Goal: Task Accomplishment & Management: Manage account settings

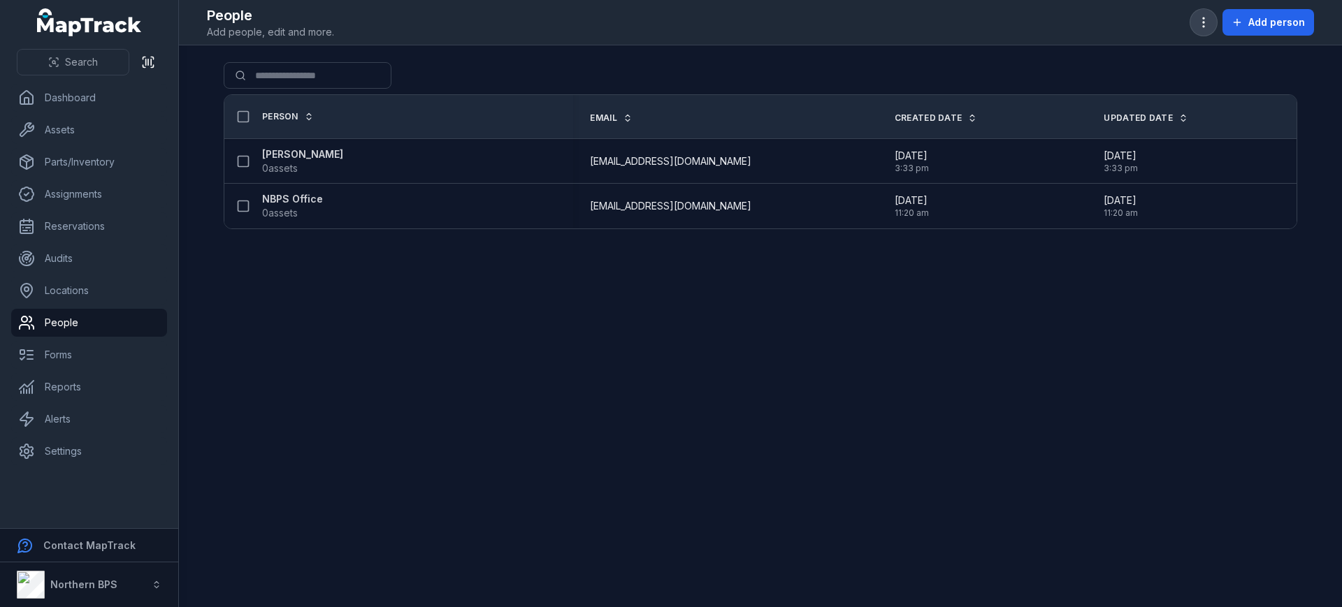
click at [1207, 29] on icon "button" at bounding box center [1204, 22] width 14 height 14
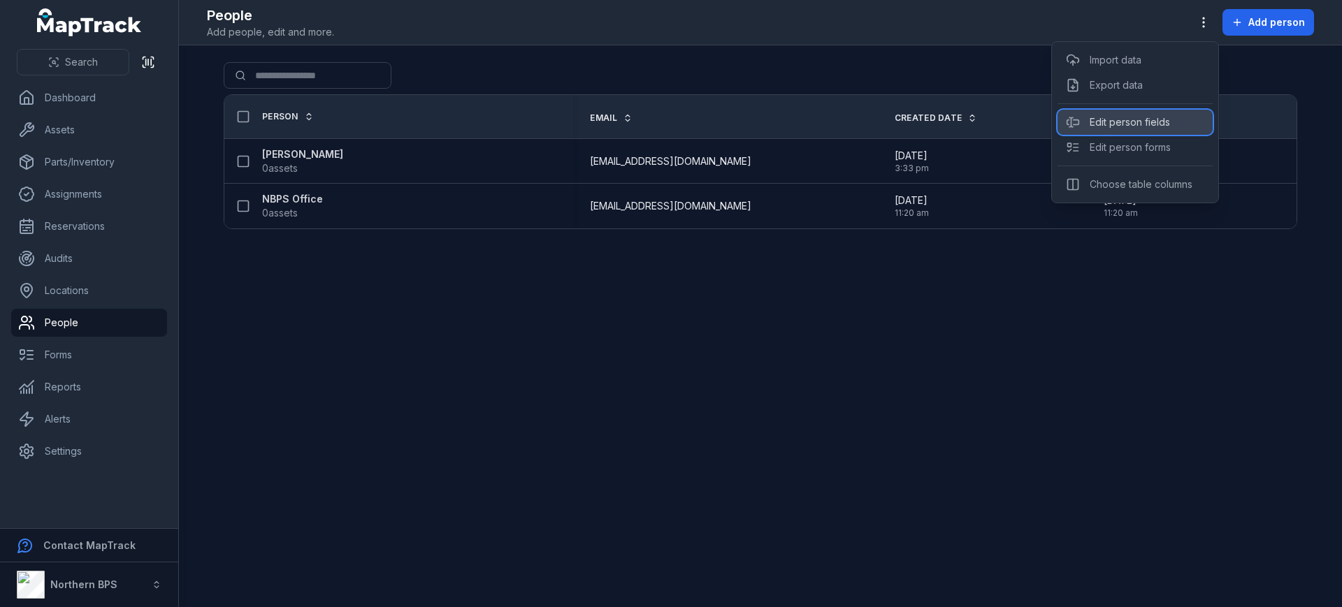
click at [1155, 117] on div "Edit person fields" at bounding box center [1135, 122] width 155 height 25
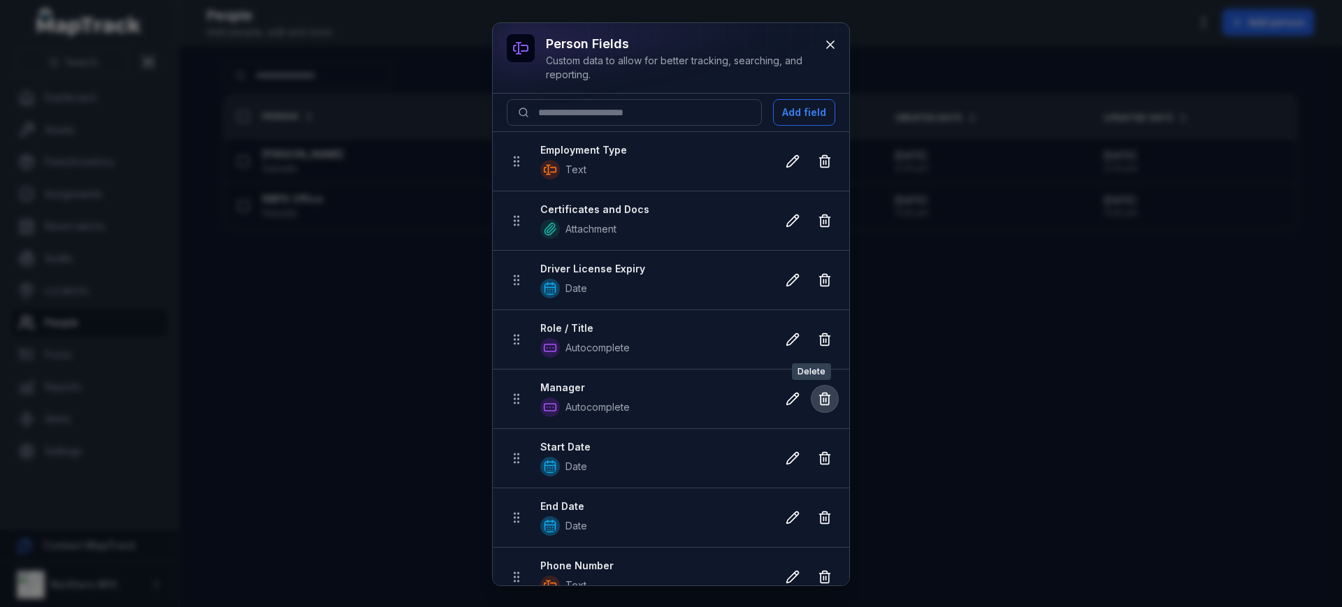
click at [821, 398] on icon at bounding box center [825, 400] width 8 height 9
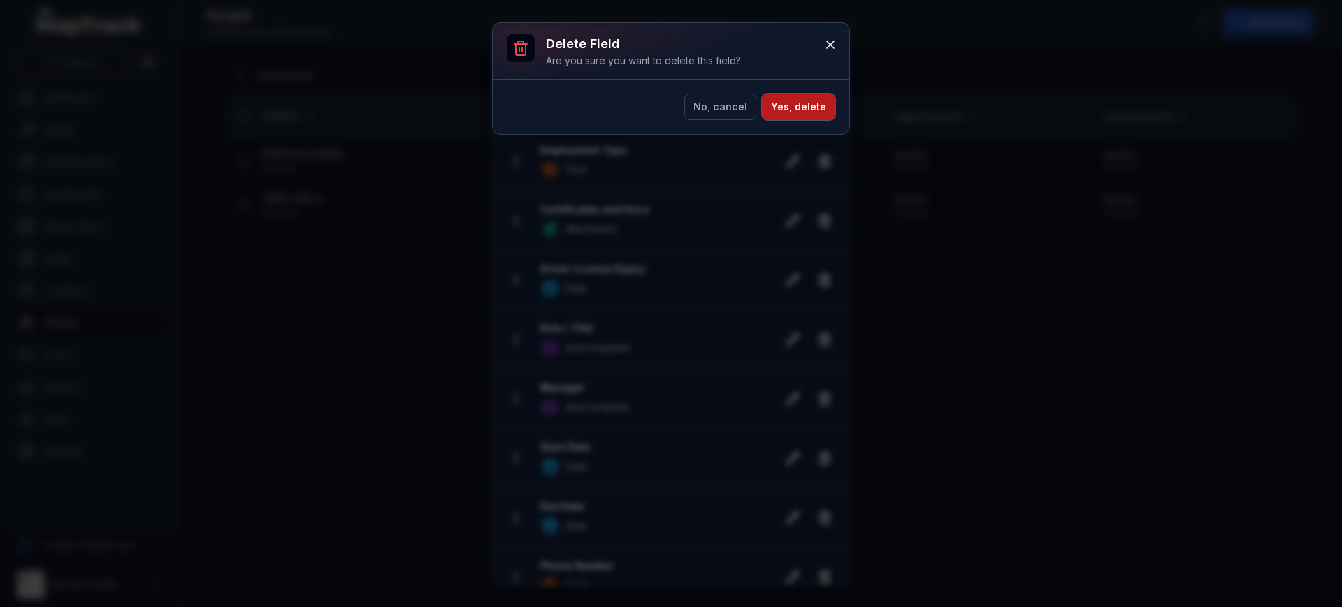
click at [800, 102] on button "Yes, delete" at bounding box center [798, 107] width 73 height 27
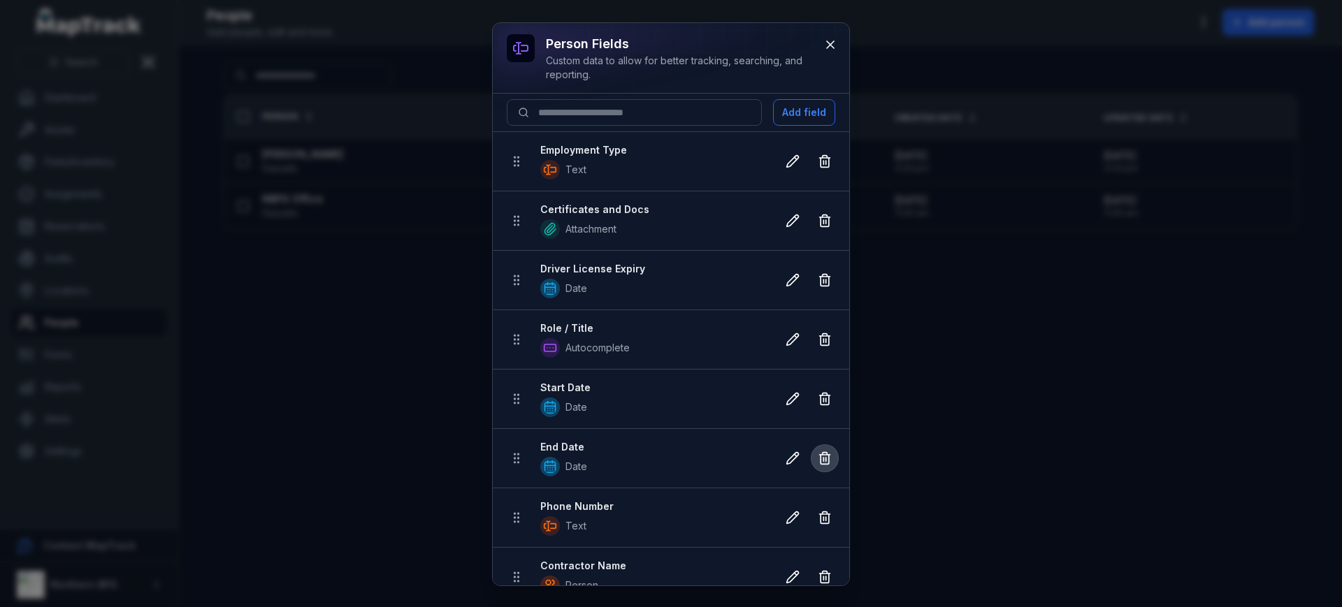
click at [821, 460] on icon at bounding box center [825, 459] width 8 height 9
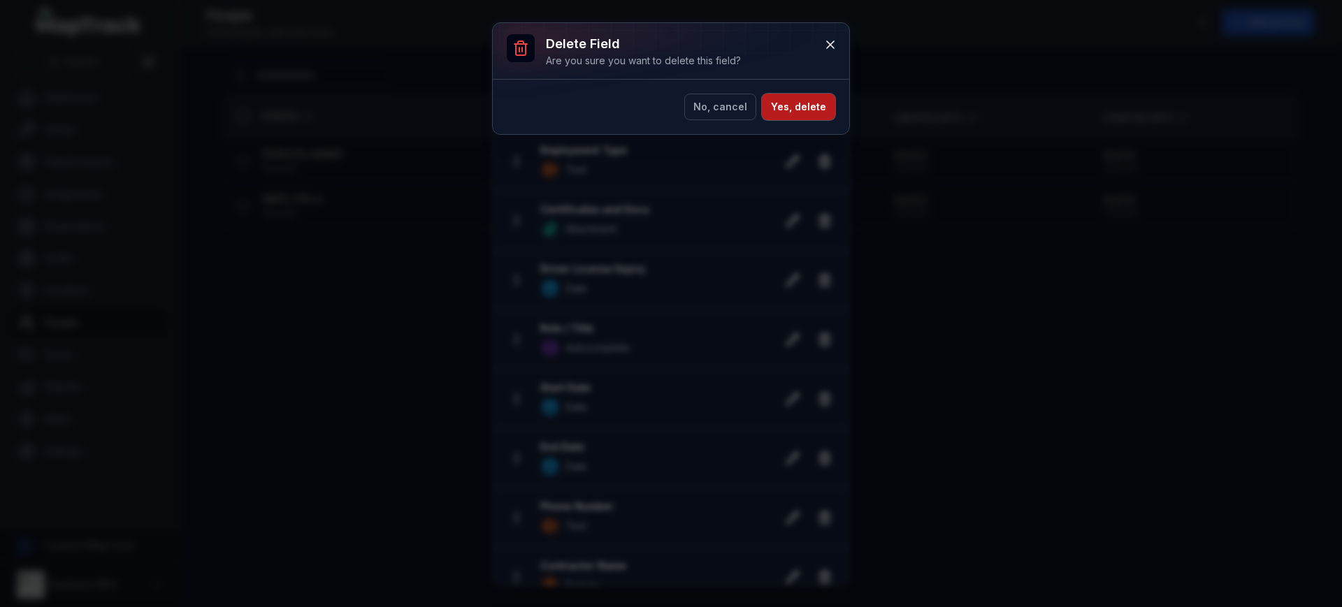
click at [798, 107] on button "Yes, delete" at bounding box center [798, 107] width 73 height 27
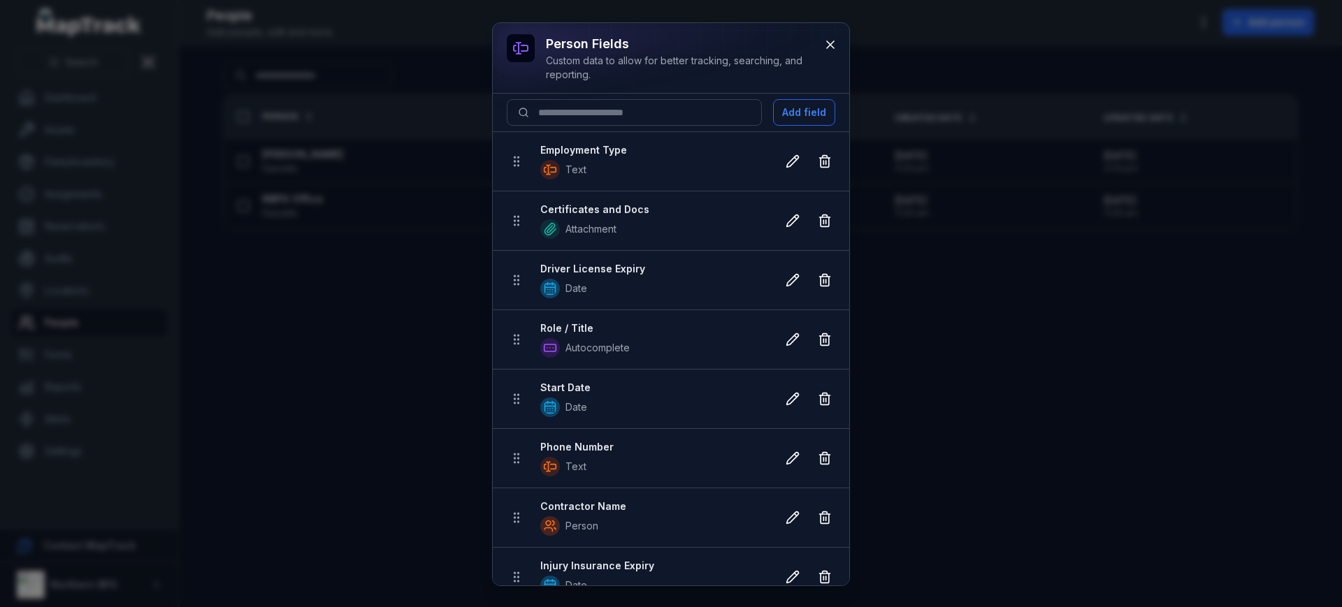
scroll to position [21, 0]
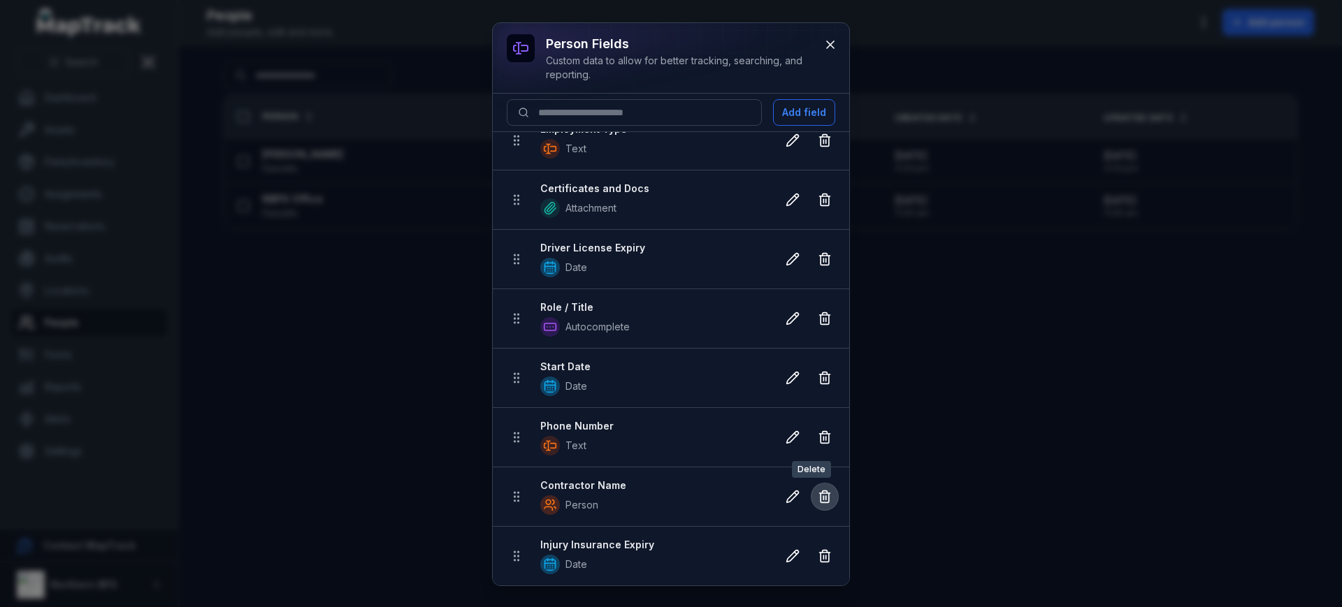
click at [818, 500] on icon at bounding box center [825, 497] width 14 height 14
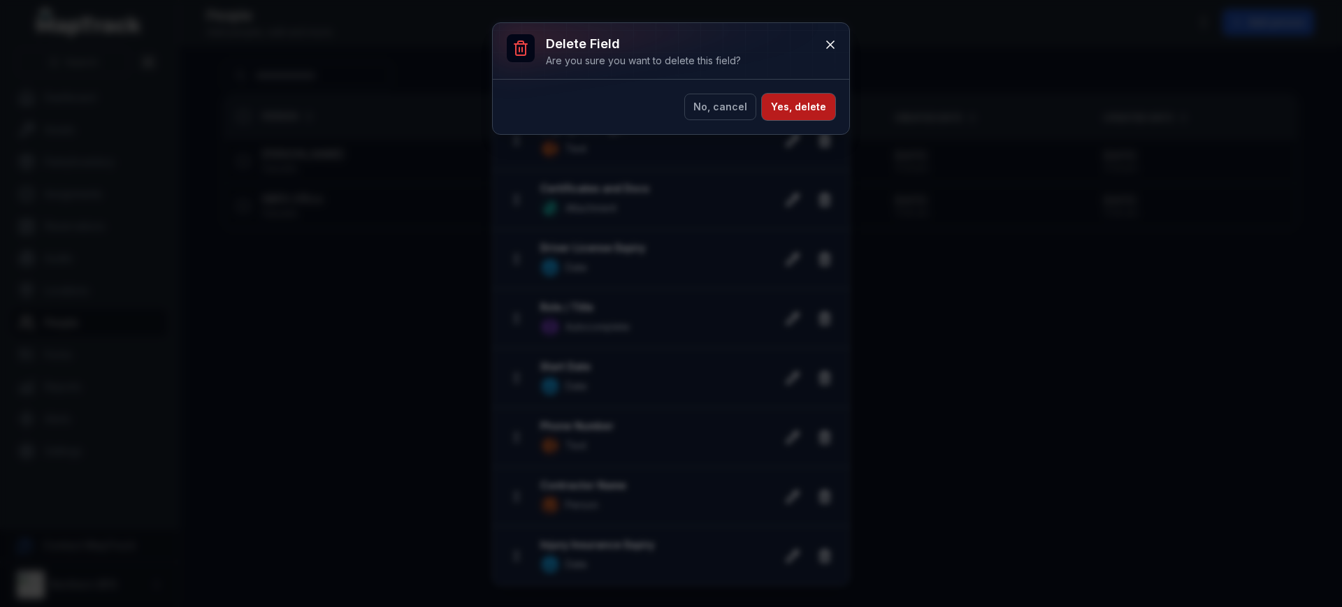
click at [793, 114] on button "Yes, delete" at bounding box center [798, 107] width 73 height 27
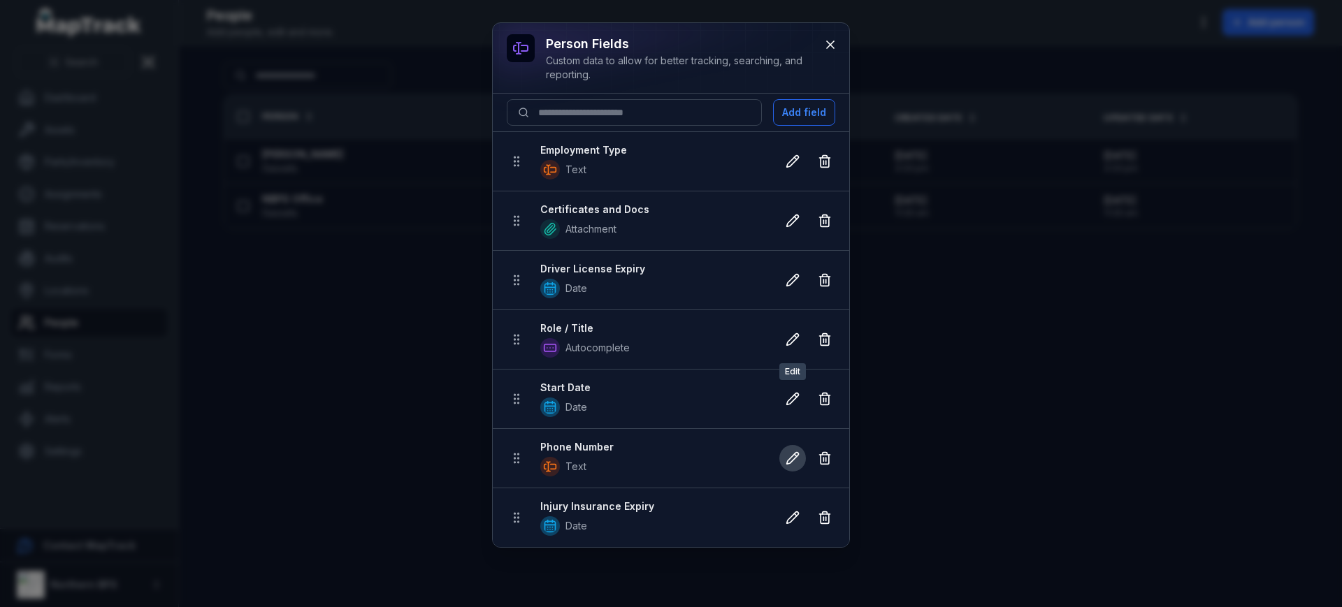
scroll to position [0, 0]
click at [807, 100] on button "Add field" at bounding box center [804, 112] width 62 height 27
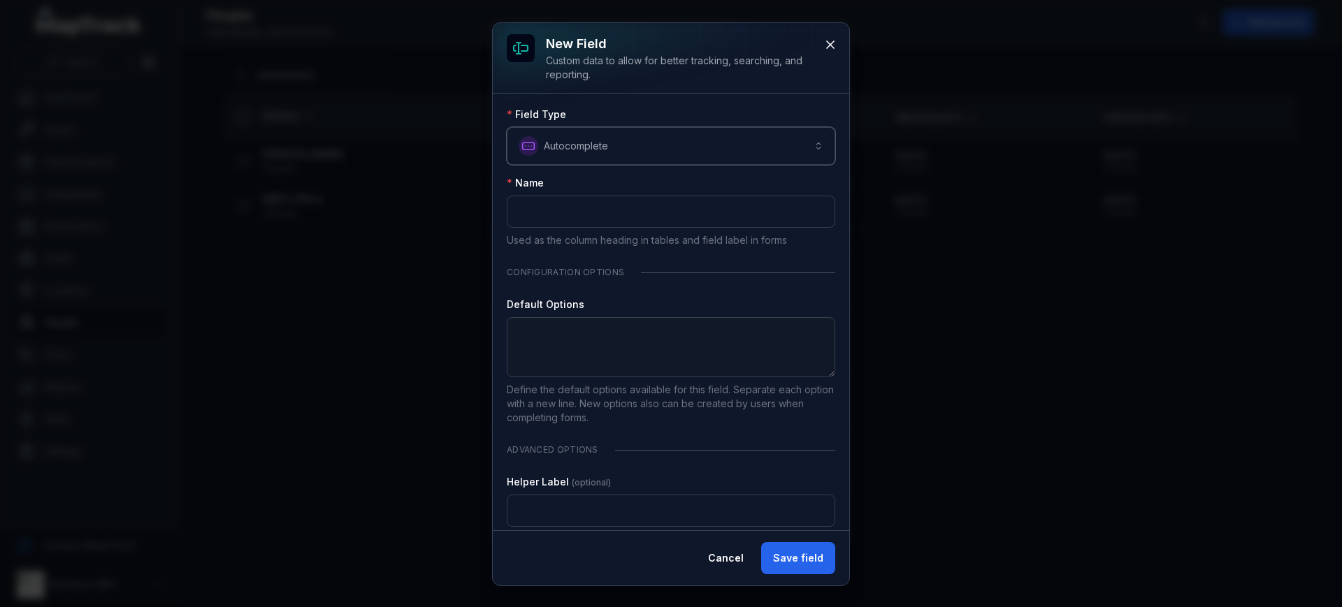
click at [584, 131] on button "**********" at bounding box center [671, 146] width 329 height 38
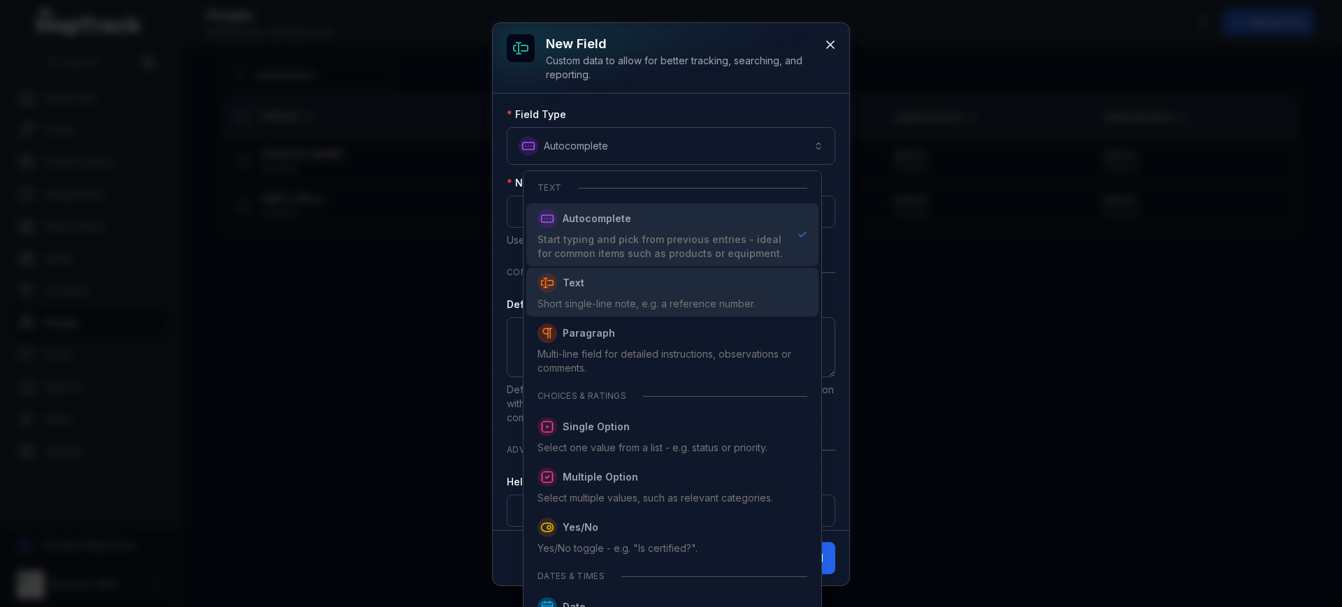
click at [621, 288] on span "Text" at bounding box center [646, 283] width 218 height 20
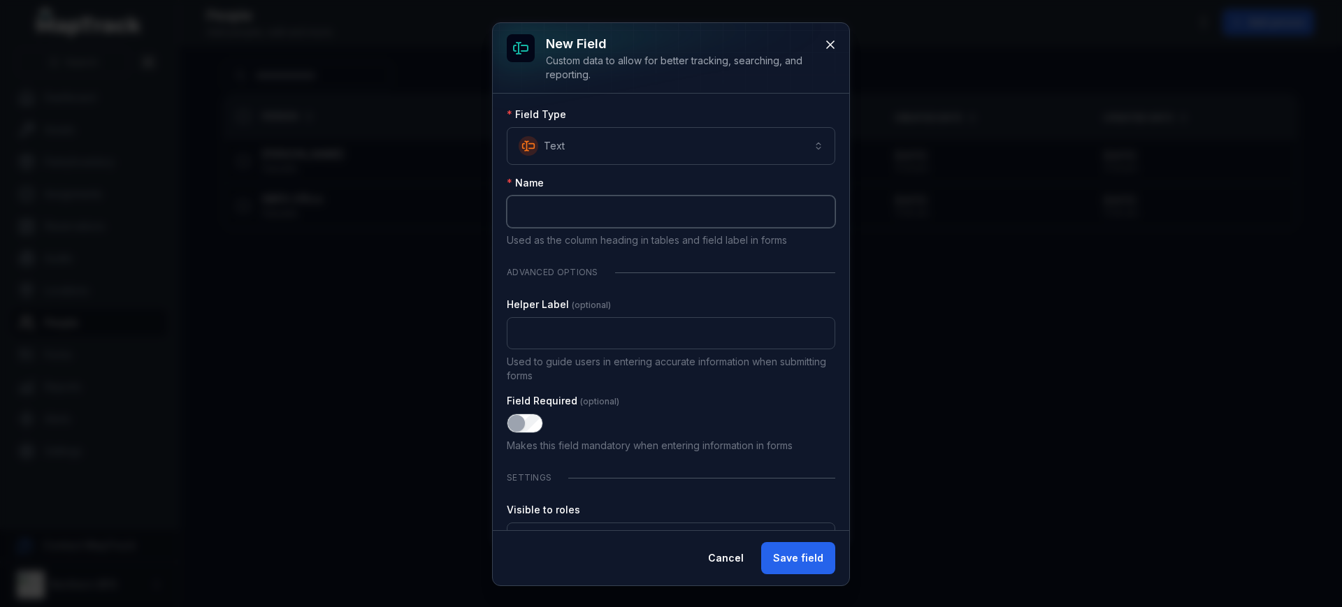
click at [586, 208] on input ":rdm:-form-item-label" at bounding box center [671, 212] width 329 height 32
click at [664, 209] on input "**********" at bounding box center [671, 212] width 329 height 32
type input "**********"
type input "*********"
click at [786, 563] on button "Save field" at bounding box center [798, 558] width 74 height 32
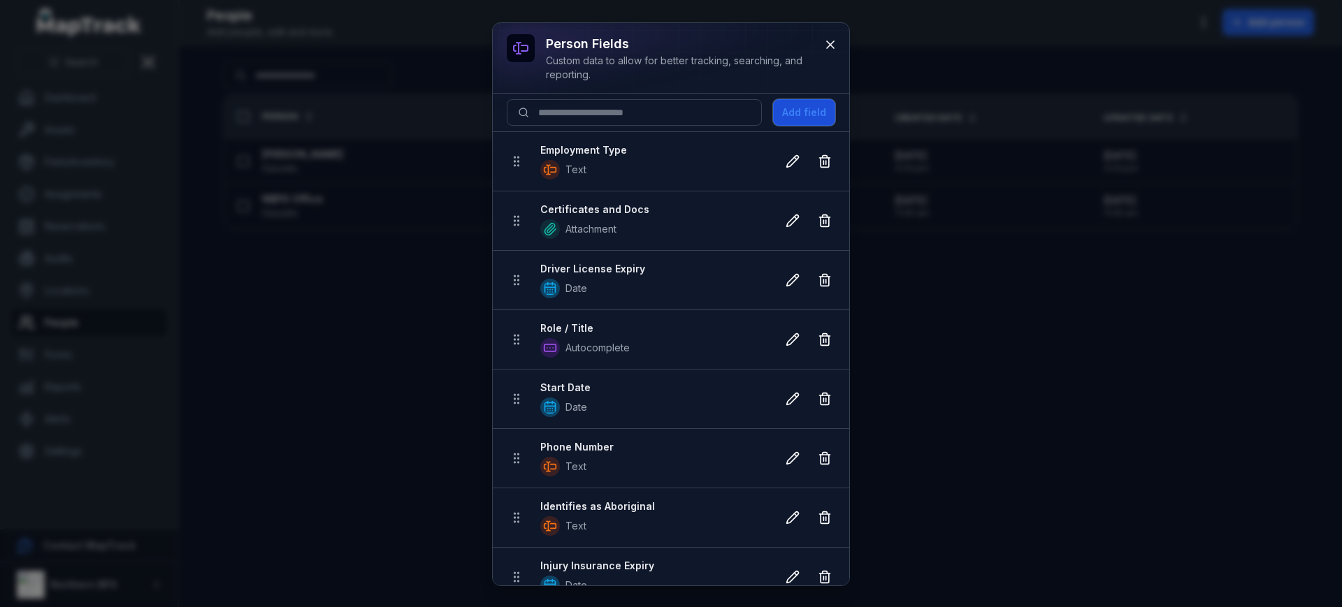
click at [793, 107] on button "Add field" at bounding box center [804, 112] width 62 height 27
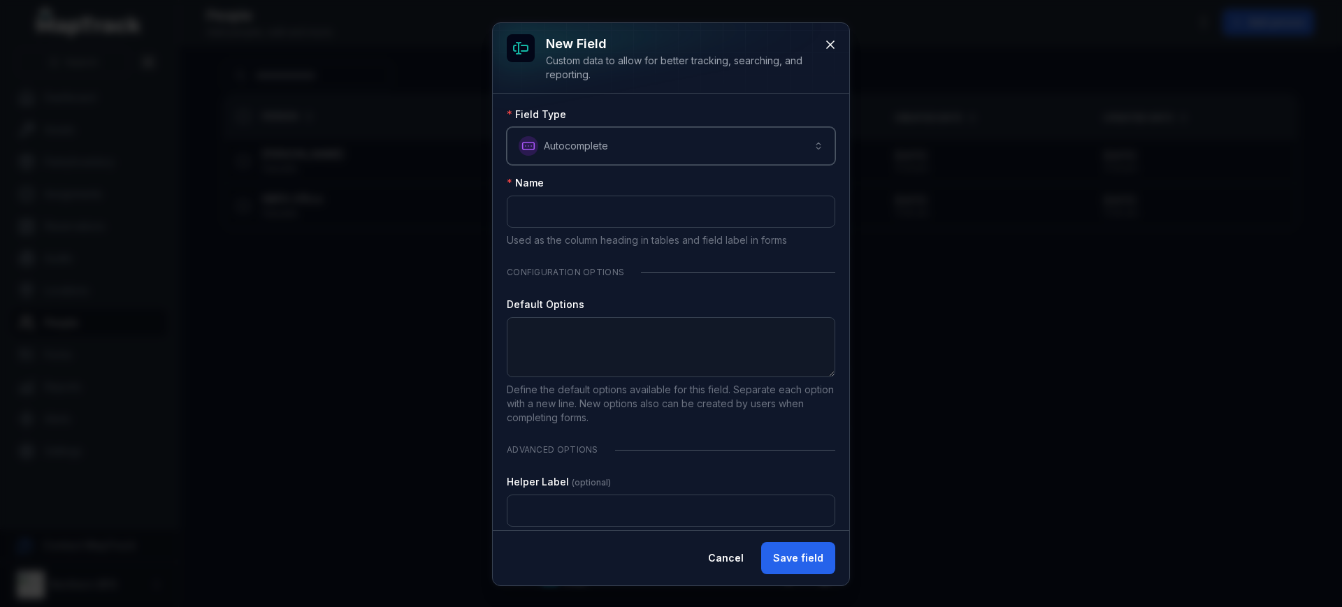
click at [610, 153] on button "**********" at bounding box center [671, 146] width 329 height 38
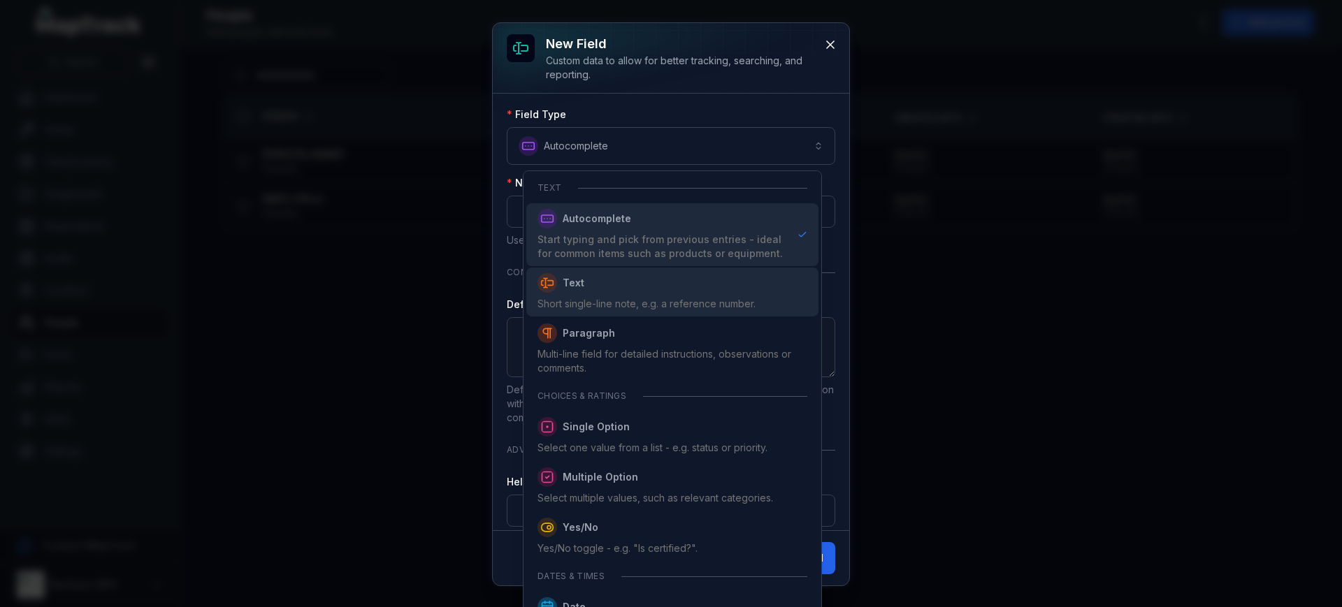
click at [607, 290] on span "Text" at bounding box center [646, 283] width 218 height 20
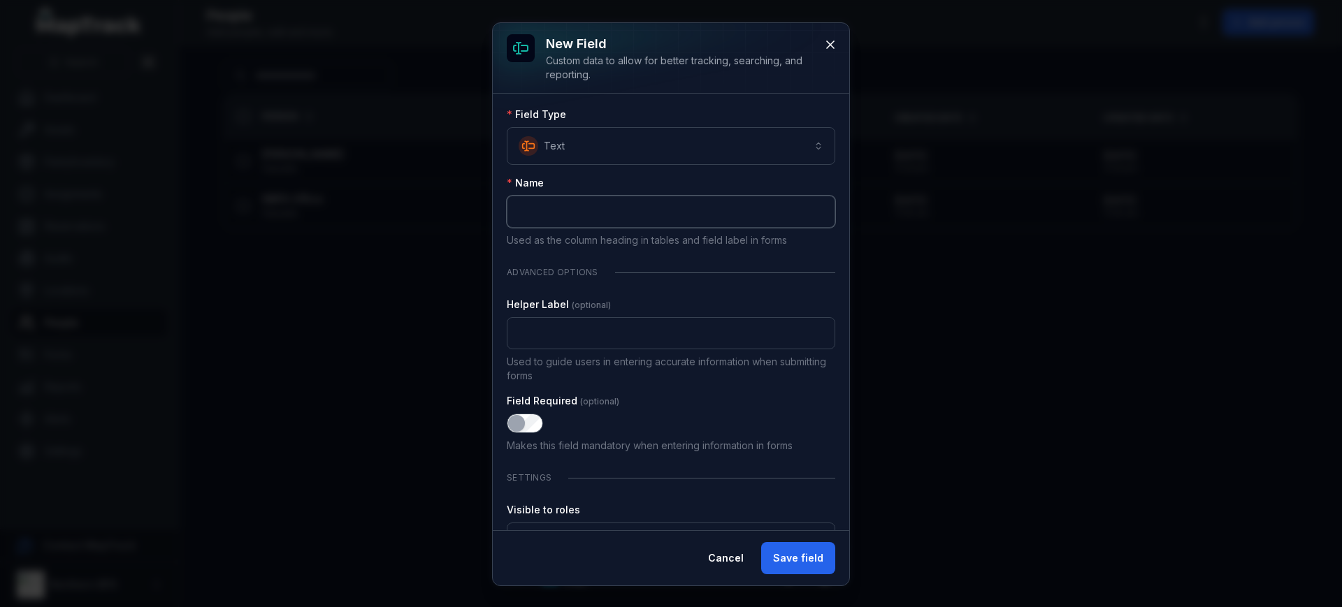
click at [597, 215] on input ":rep:-form-item-label" at bounding box center [671, 212] width 329 height 32
type input "*******"
click at [594, 331] on input ":rer:-form-item-label" at bounding box center [671, 333] width 329 height 32
click at [795, 551] on button "Save field" at bounding box center [798, 558] width 74 height 32
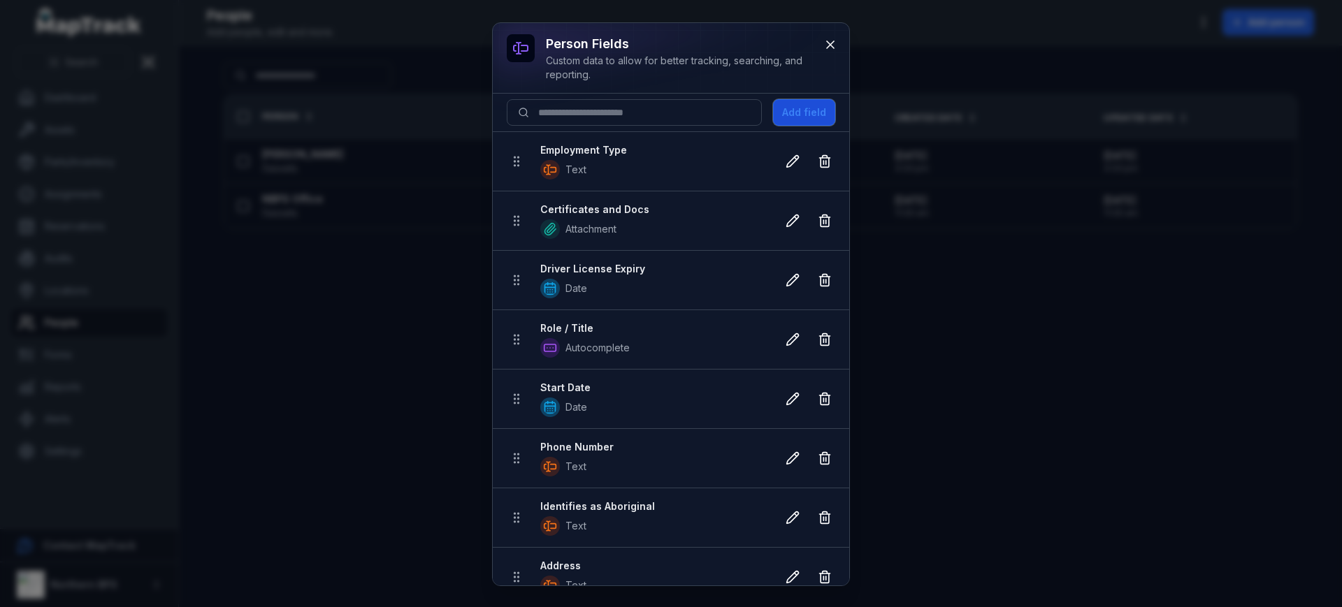
click at [782, 113] on button "Add field" at bounding box center [804, 112] width 62 height 27
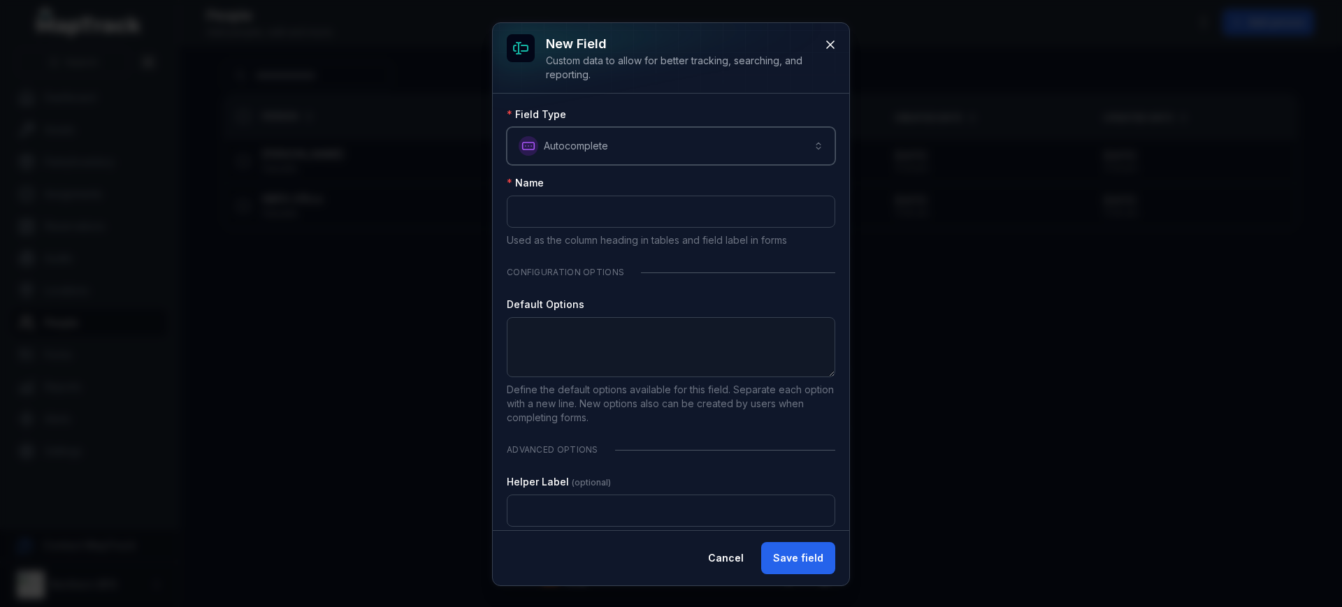
click at [590, 161] on button "**********" at bounding box center [671, 146] width 329 height 38
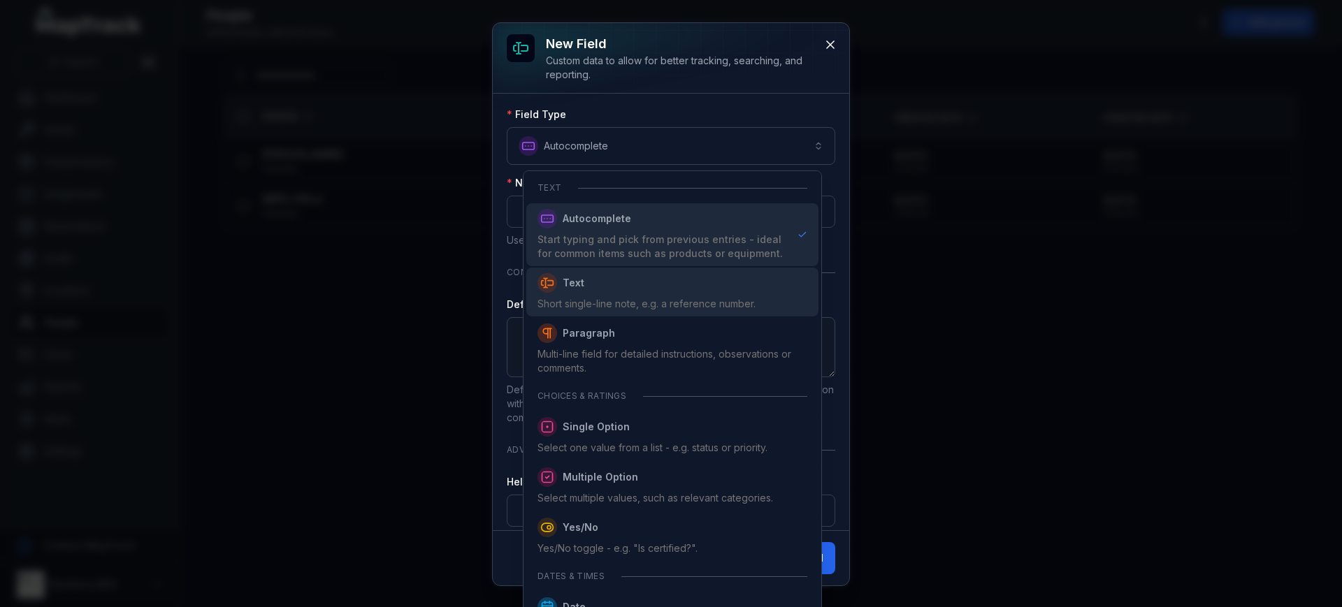
click at [610, 313] on div "Text Short single-line note, e.g. a reference number." at bounding box center [672, 292] width 292 height 49
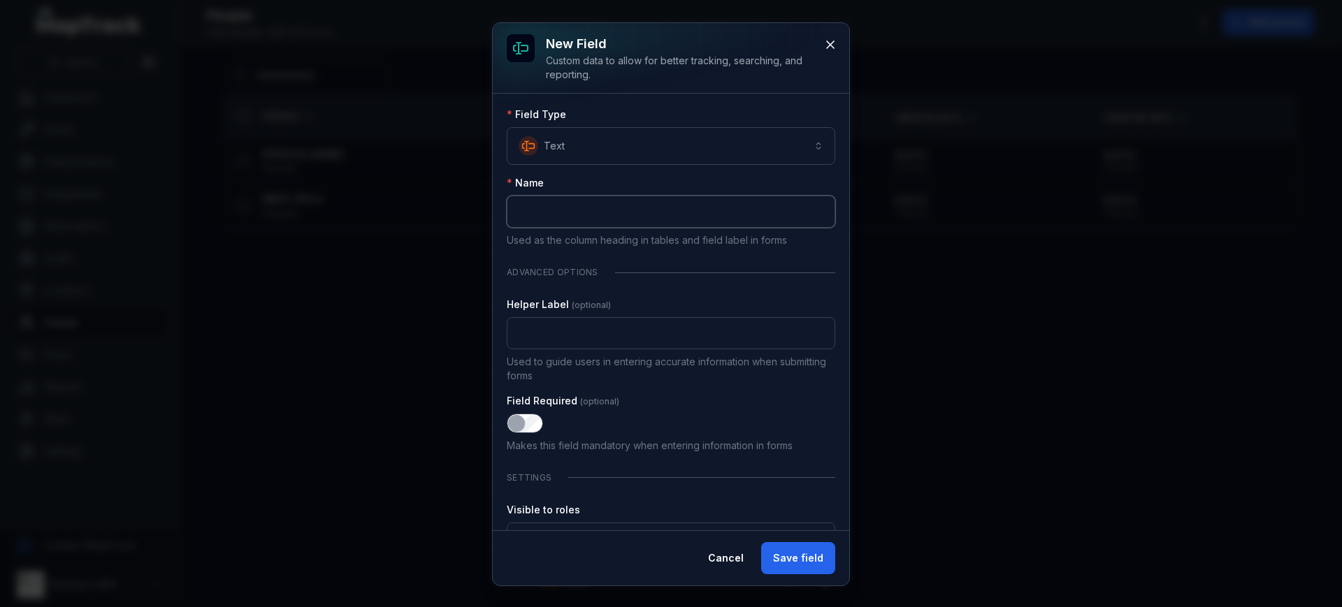
click at [557, 219] on input ":rfs:-form-item-label" at bounding box center [671, 212] width 329 height 32
type input "*****"
click at [787, 565] on button "Save field" at bounding box center [798, 558] width 74 height 32
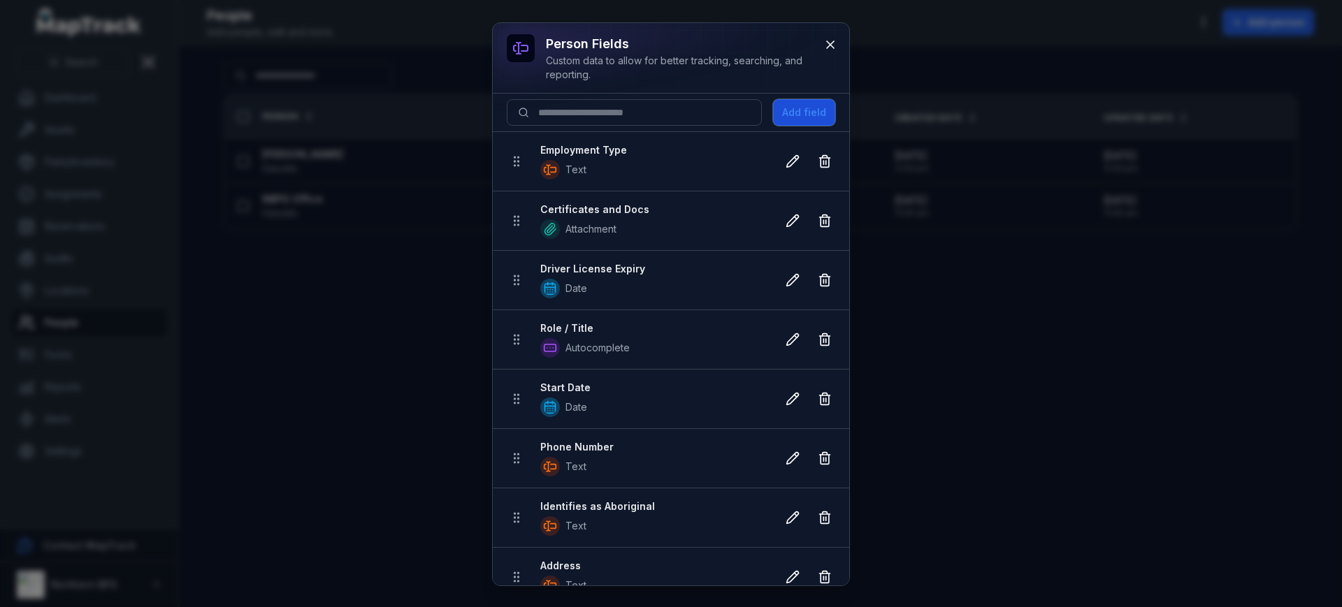
click at [805, 100] on button "Add field" at bounding box center [804, 112] width 62 height 27
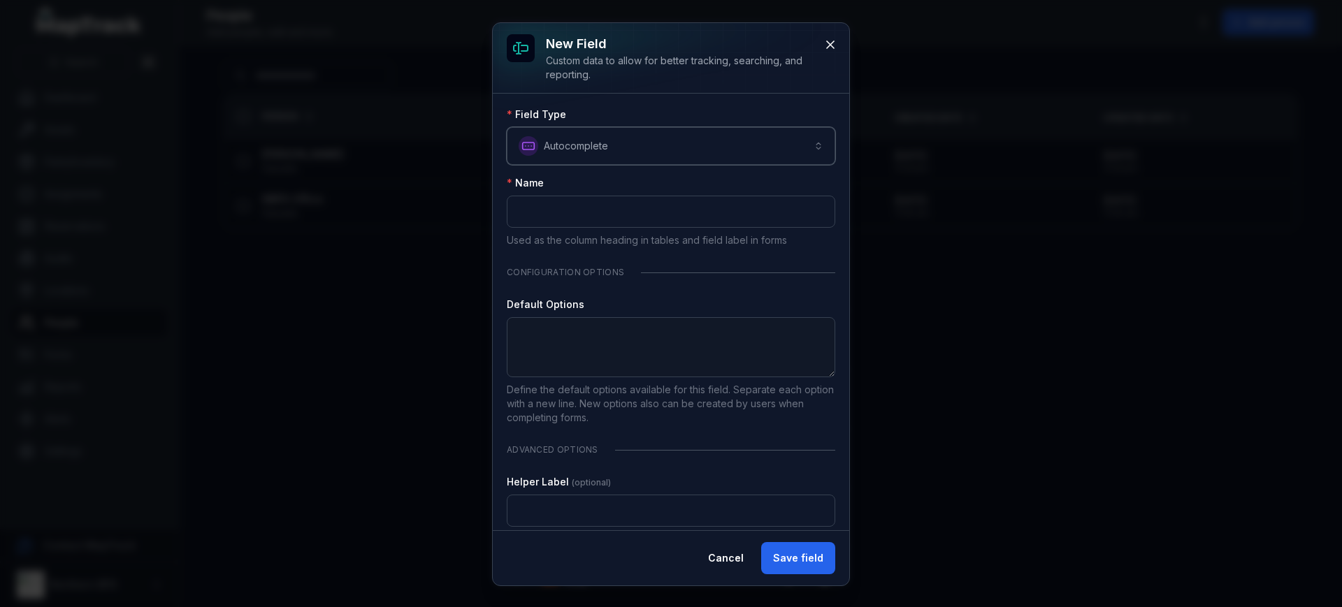
click at [610, 135] on button "**********" at bounding box center [671, 146] width 329 height 38
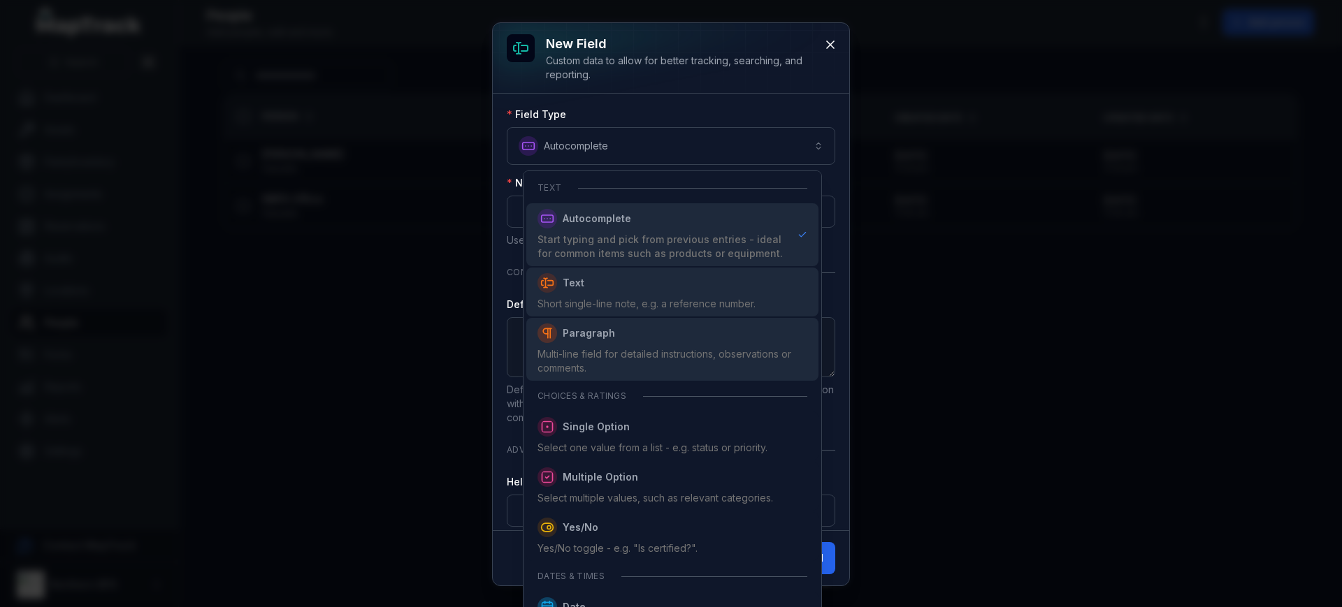
click at [600, 303] on div "Short single-line note, e.g. a reference number." at bounding box center [646, 304] width 218 height 14
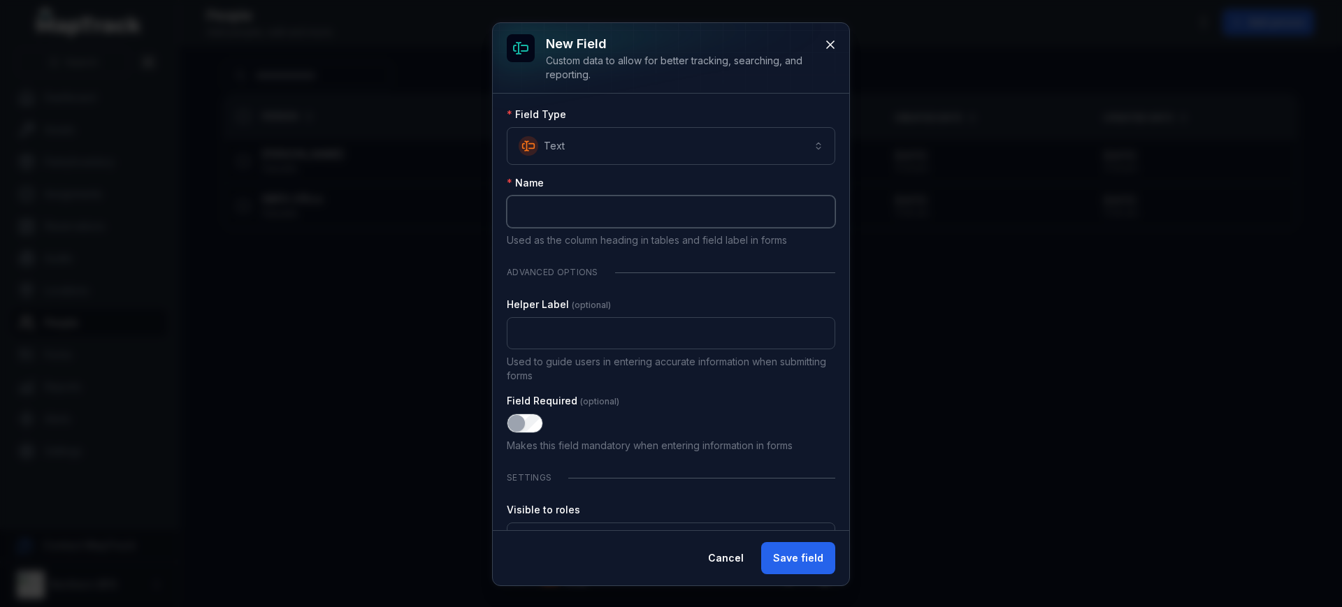
click at [575, 219] on input ":rgv:-form-item-label" at bounding box center [671, 212] width 329 height 32
type input "**********"
click at [823, 546] on button "Save field" at bounding box center [798, 558] width 74 height 32
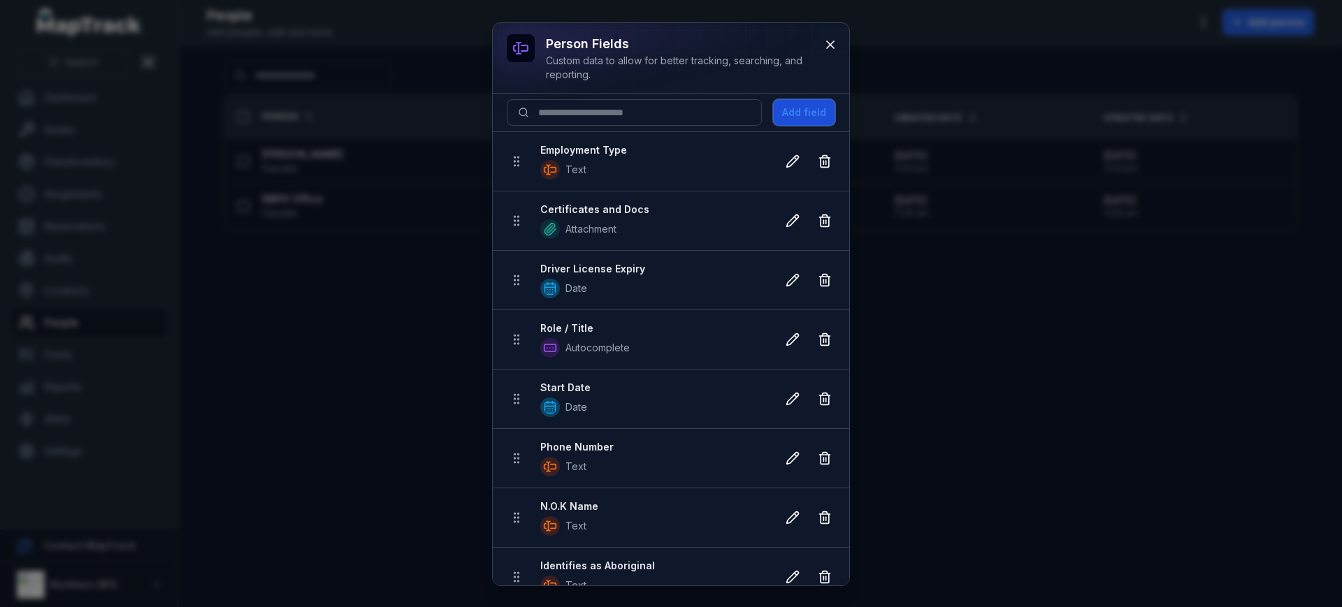
click at [793, 116] on button "Add field" at bounding box center [804, 112] width 62 height 27
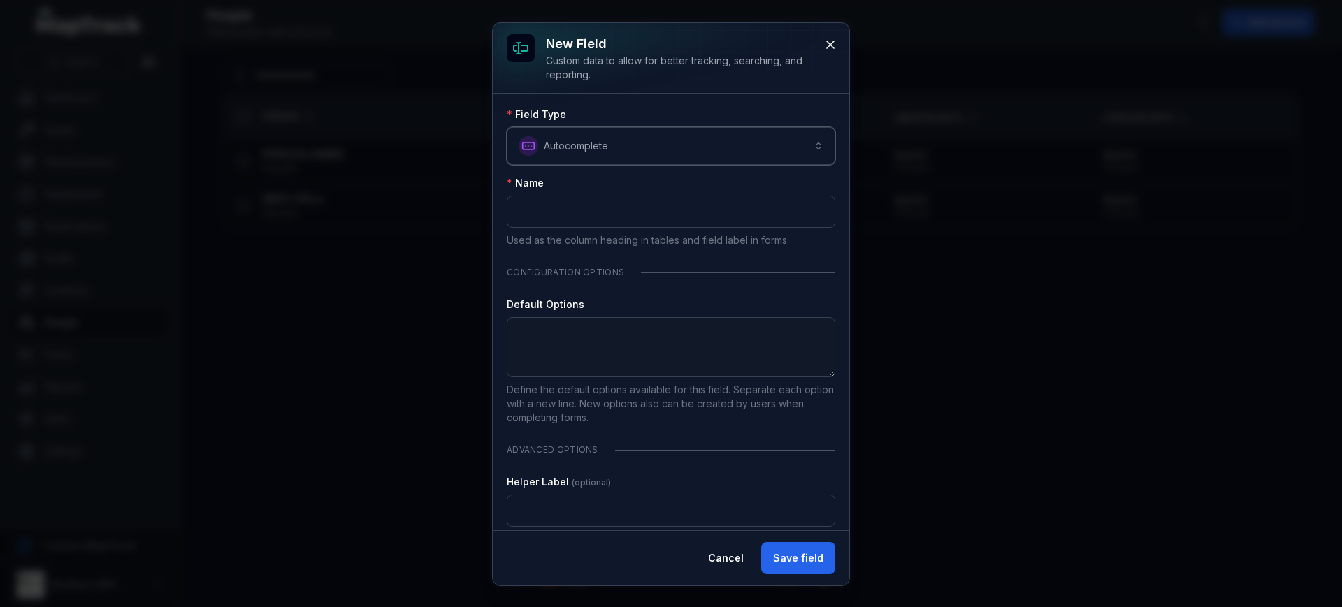
click at [669, 157] on button "**********" at bounding box center [671, 146] width 329 height 38
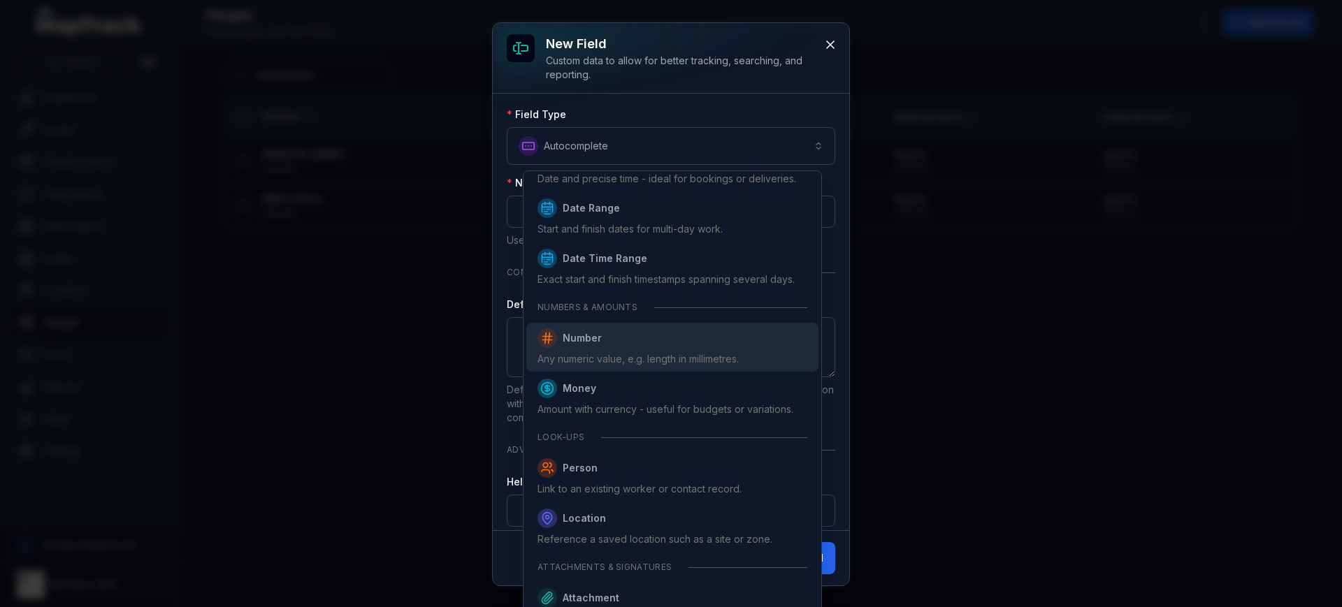
scroll to position [496, 0]
click at [687, 352] on span "Number" at bounding box center [637, 342] width 201 height 20
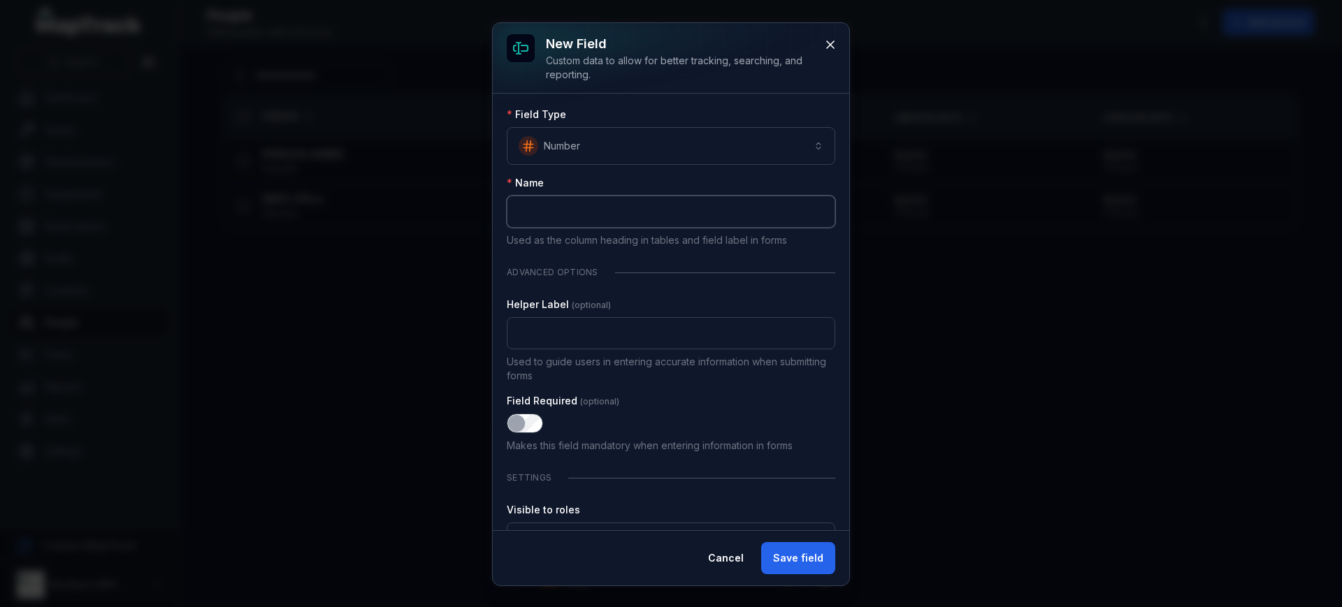
click at [582, 213] on input ":ri2:-form-item-label" at bounding box center [671, 212] width 329 height 32
type input "**********"
click at [778, 561] on button "Save field" at bounding box center [798, 558] width 74 height 32
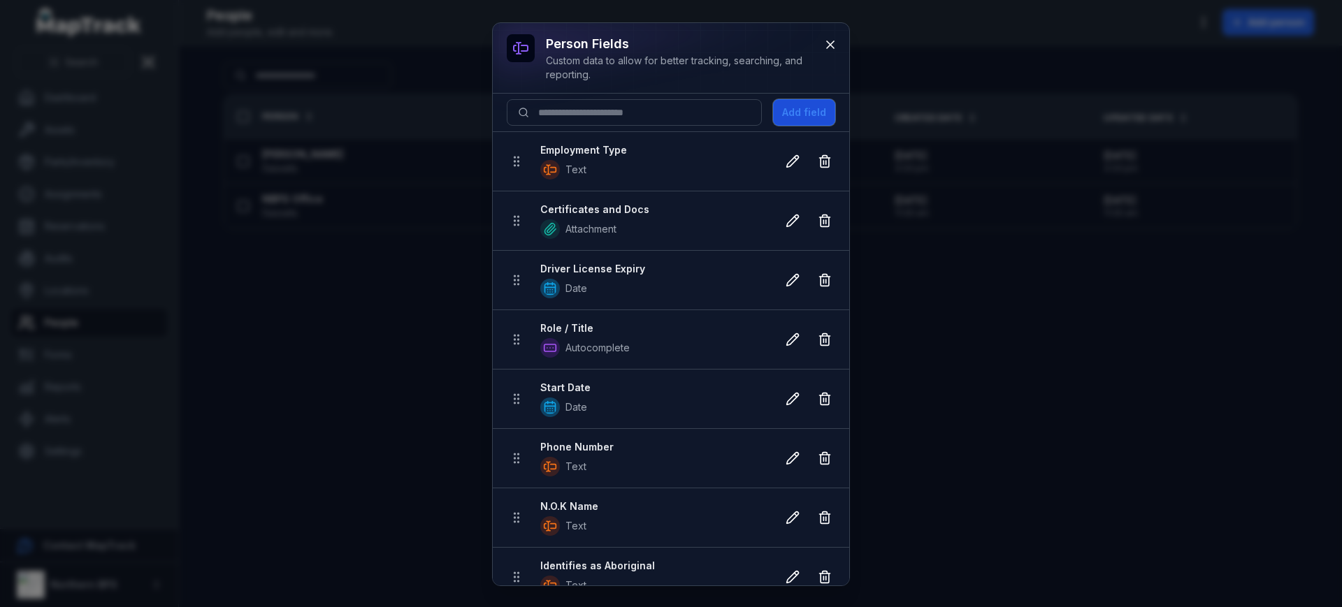
click at [825, 114] on button "Add field" at bounding box center [804, 112] width 62 height 27
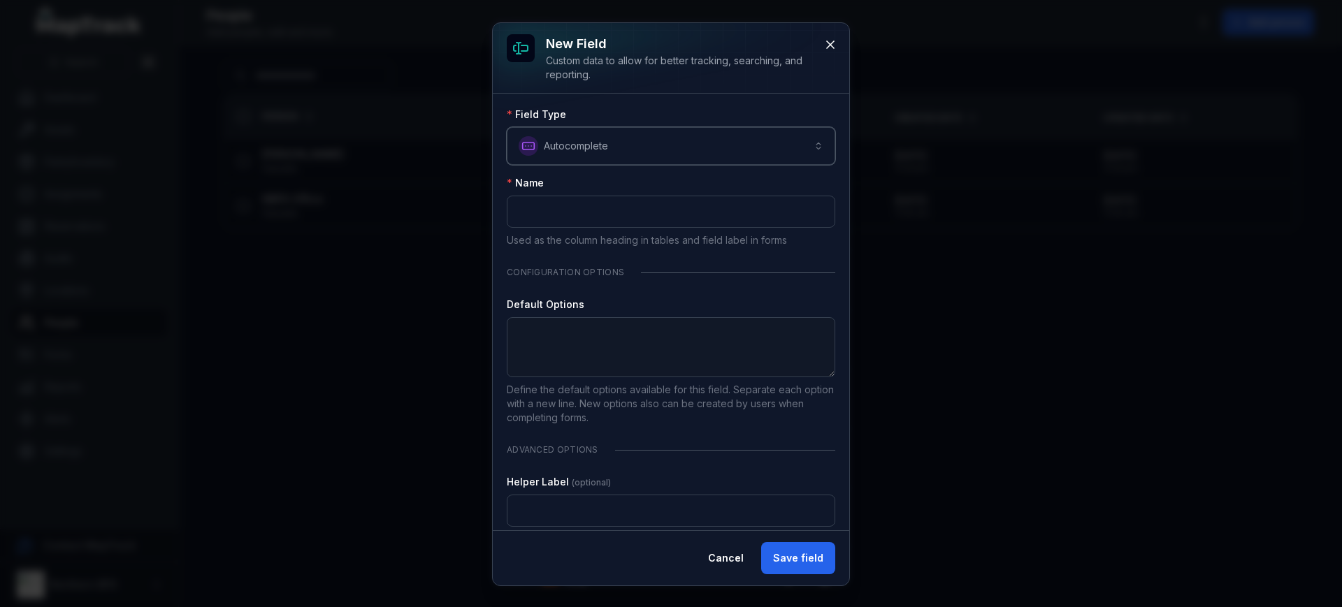
click at [583, 140] on button "**********" at bounding box center [671, 146] width 329 height 38
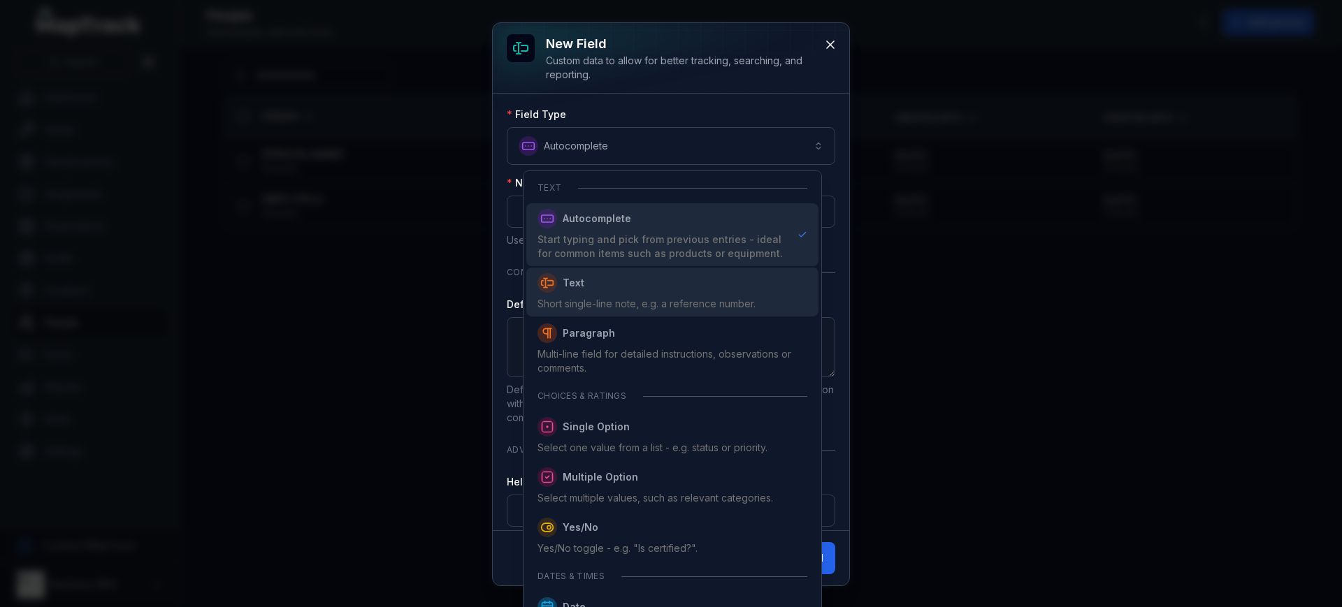
click at [584, 295] on span "Text Short single-line note, e.g. a reference number." at bounding box center [646, 292] width 218 height 38
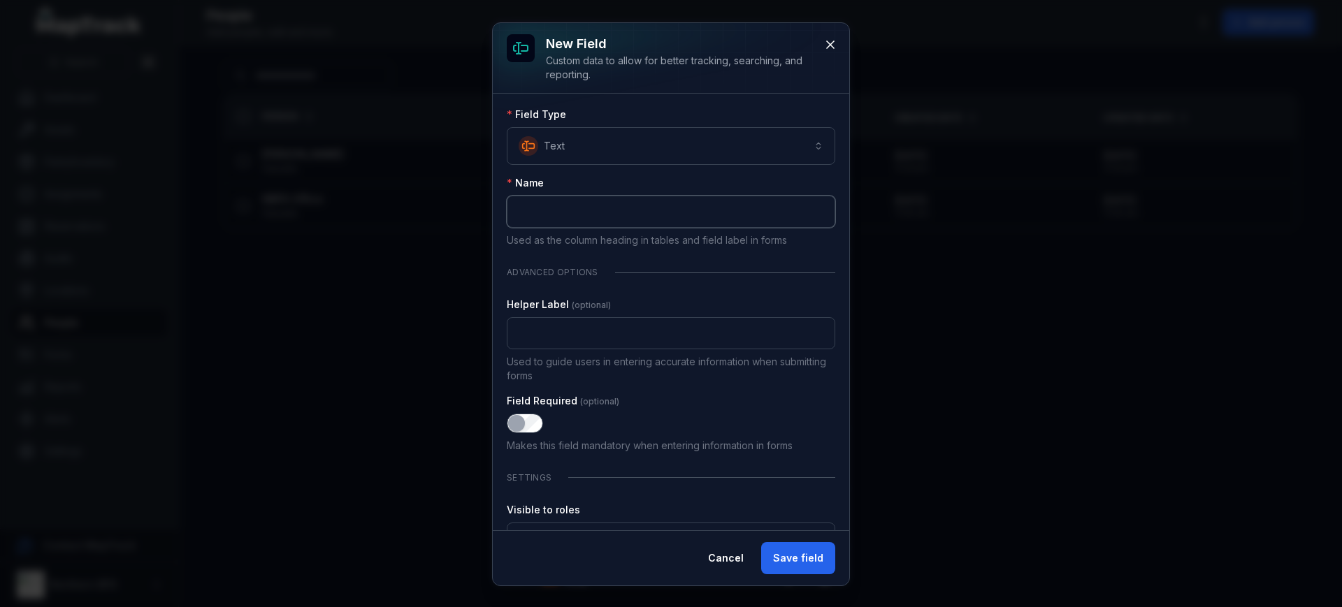
click at [596, 208] on input ":rj5:-form-item-label" at bounding box center [671, 212] width 329 height 32
type input "**********"
click at [766, 576] on div "Cancel Save field" at bounding box center [671, 558] width 356 height 55
click at [776, 562] on button "Save field" at bounding box center [798, 558] width 74 height 32
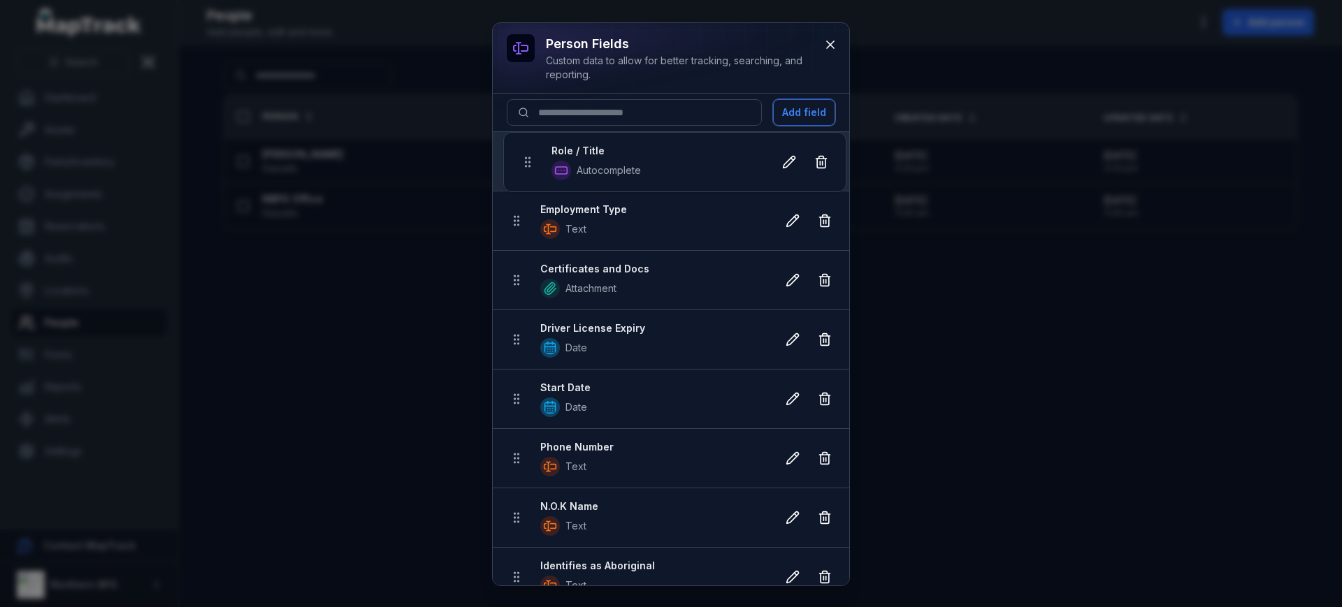
drag, startPoint x: 521, startPoint y: 343, endPoint x: 535, endPoint y: 149, distance: 194.8
click at [535, 149] on ul "Employment Type Text Certificates and Docs Attachment Driver License Expiry Dat…" at bounding box center [671, 518] width 356 height 772
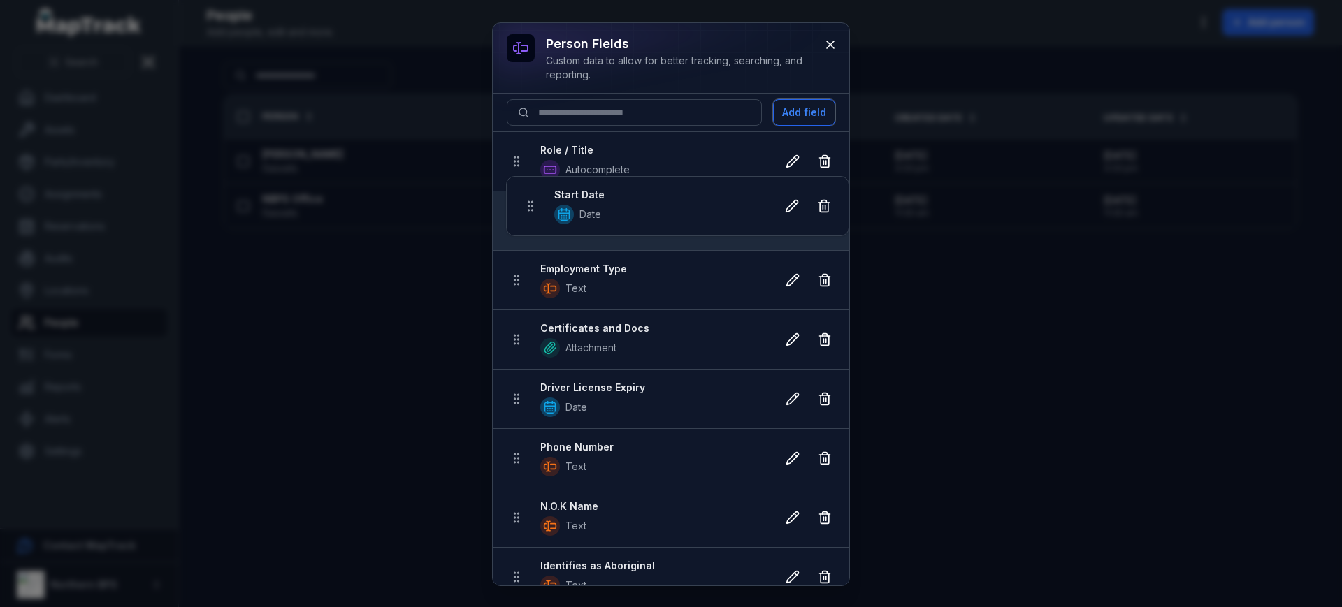
drag, startPoint x: 514, startPoint y: 402, endPoint x: 520, endPoint y: 57, distance: 344.6
click at [520, 57] on div "person fields Custom data to allow for better tracking, searching, and reportin…" at bounding box center [671, 304] width 356 height 563
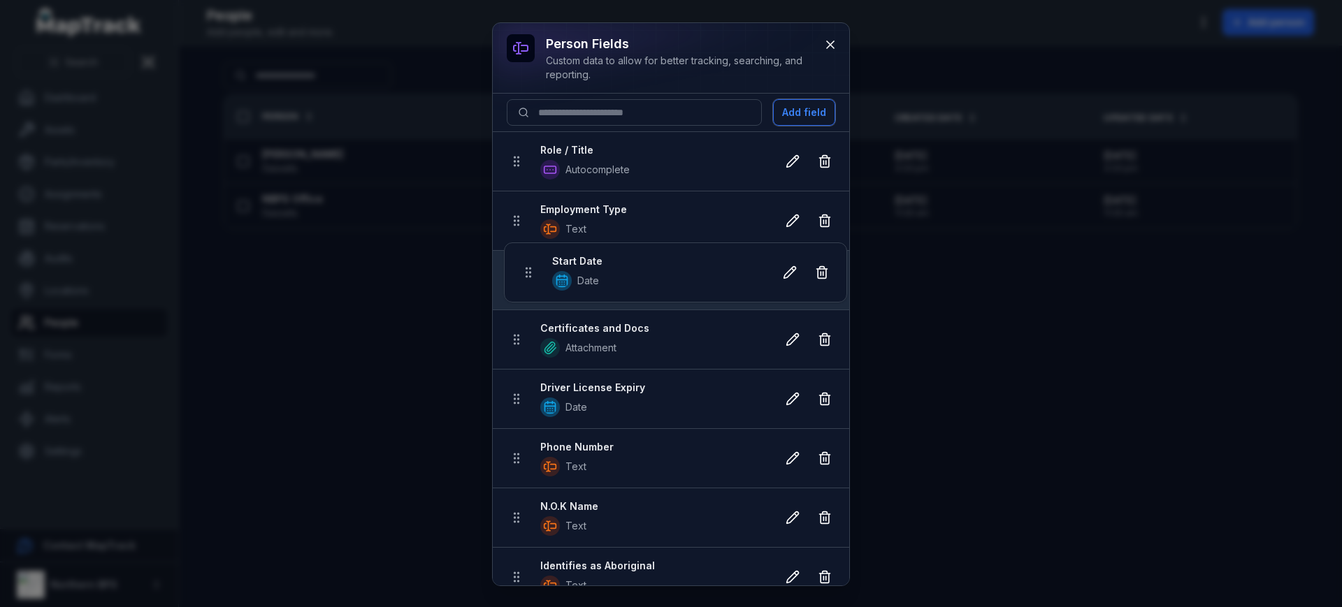
drag, startPoint x: 517, startPoint y: 219, endPoint x: 528, endPoint y: 300, distance: 81.8
click at [528, 300] on ul "Role / Title Autocomplete Start Date Date Employment Type Text Certificates and…" at bounding box center [671, 518] width 356 height 772
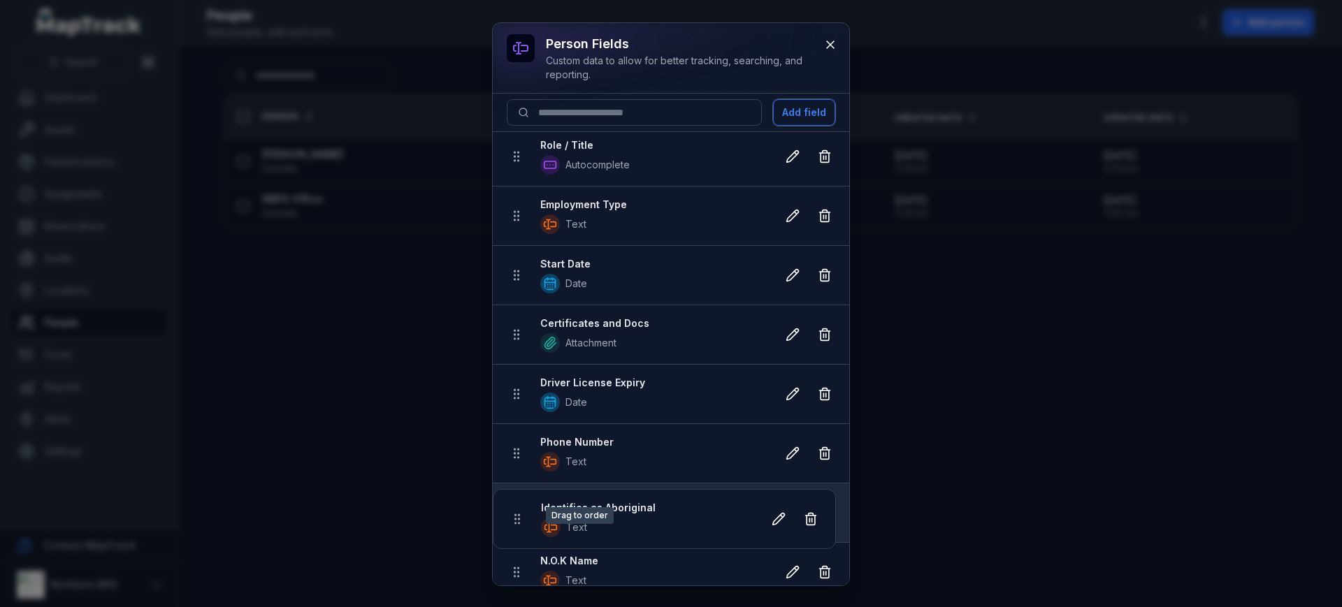
scroll to position [7, 0]
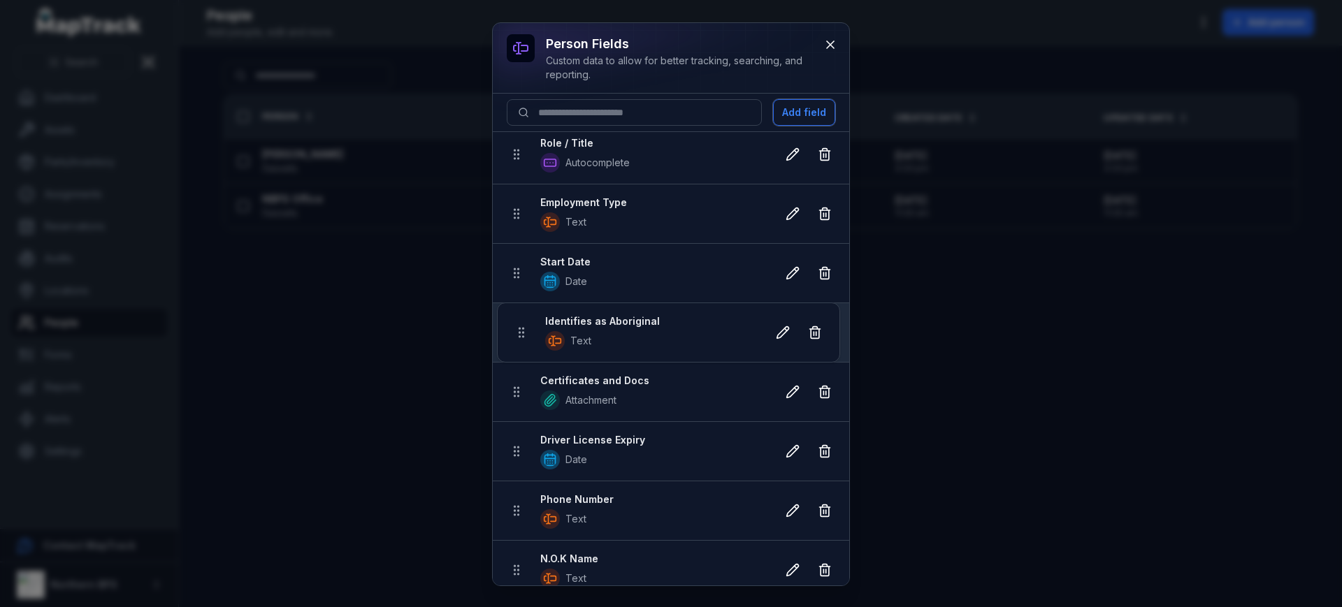
drag, startPoint x: 515, startPoint y: 575, endPoint x: 519, endPoint y: 323, distance: 252.4
click at [519, 323] on ul "Role / Title Autocomplete Employment Type Text Start Date Date Certificates and…" at bounding box center [671, 511] width 356 height 772
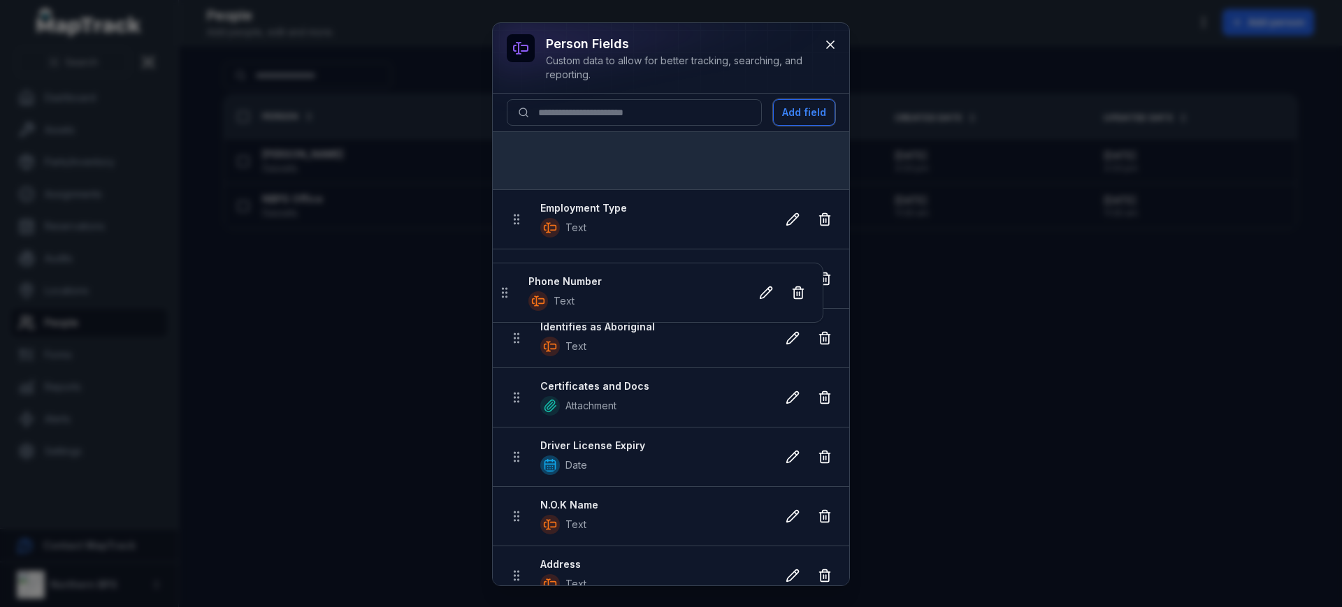
scroll to position [0, 0]
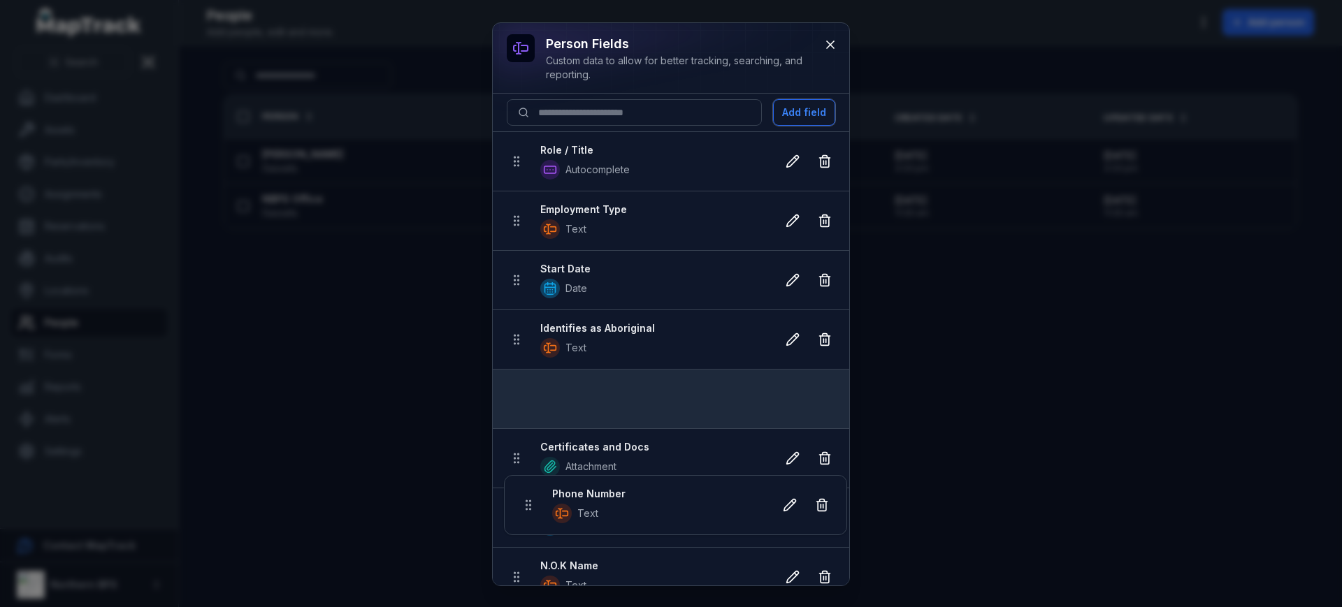
drag, startPoint x: 521, startPoint y: 412, endPoint x: 532, endPoint y: 409, distance: 11.5
click at [532, 409] on ul "Role / Title Autocomplete Employment Type Text Start Date Date Identifies as Ab…" at bounding box center [671, 518] width 356 height 772
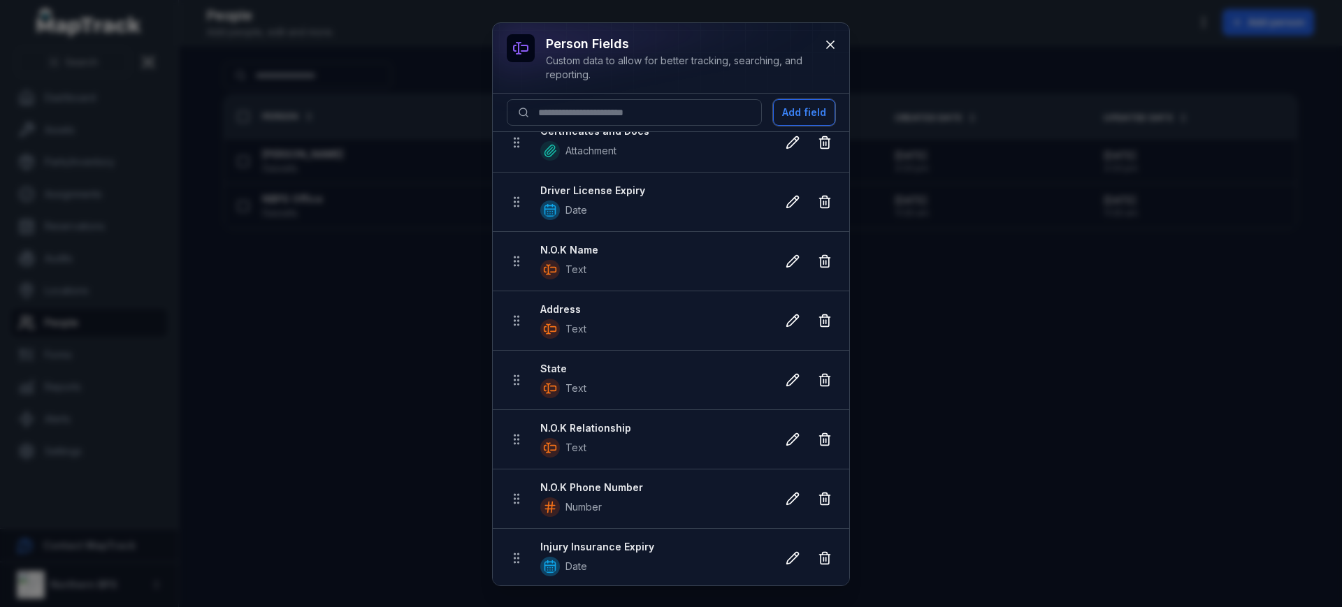
scroll to position [318, 0]
click at [798, 115] on button "Add field" at bounding box center [804, 112] width 62 height 27
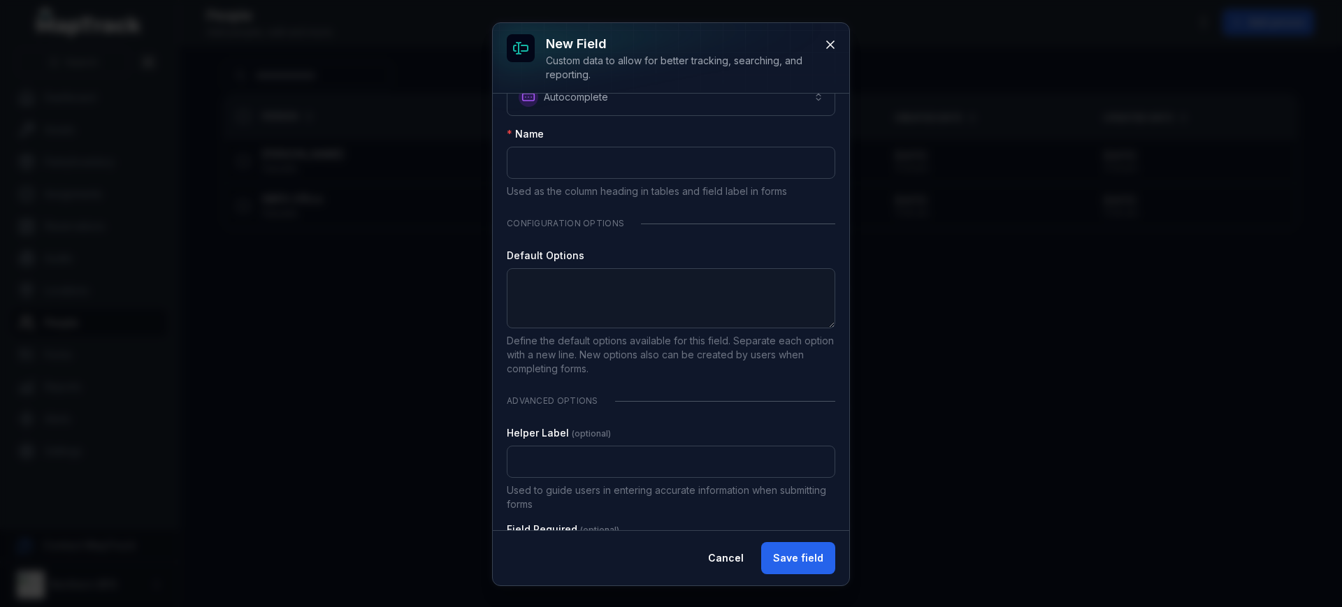
scroll to position [0, 0]
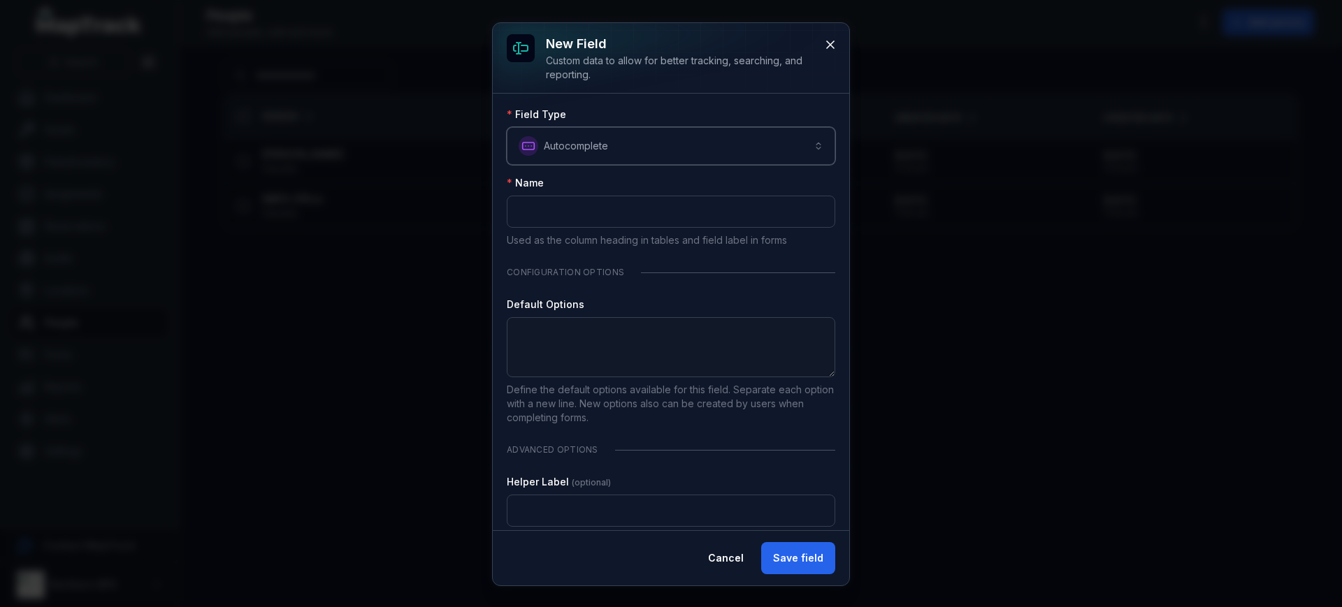
click at [642, 141] on button "**********" at bounding box center [671, 146] width 329 height 38
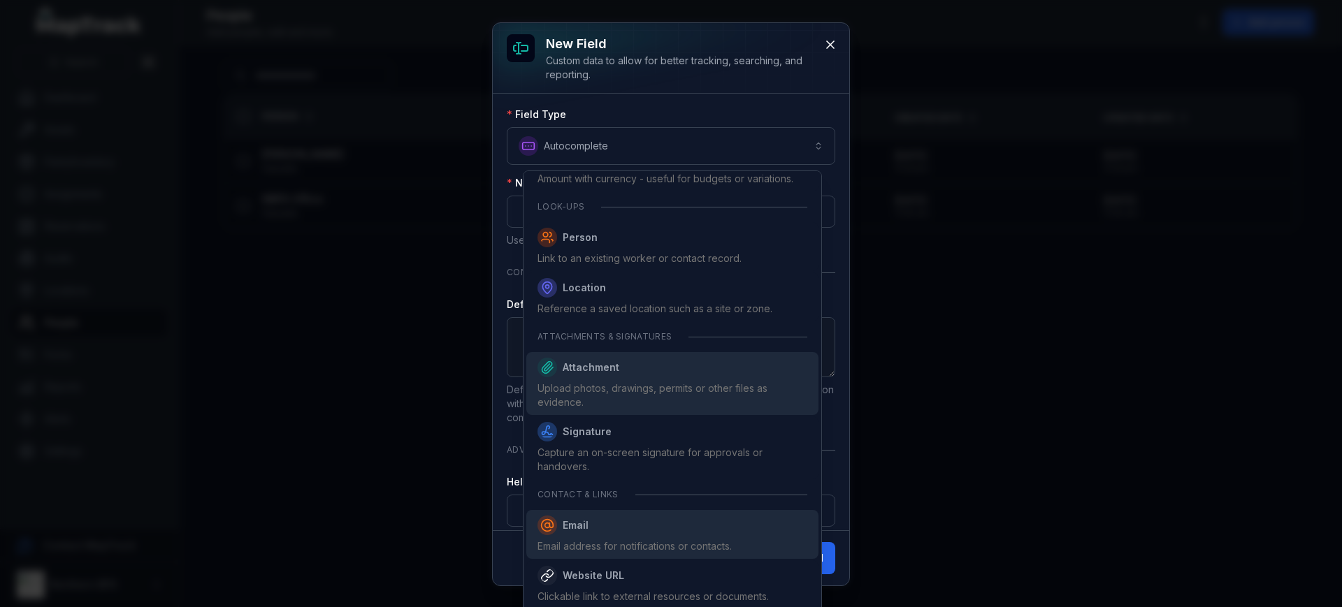
scroll to position [758, 0]
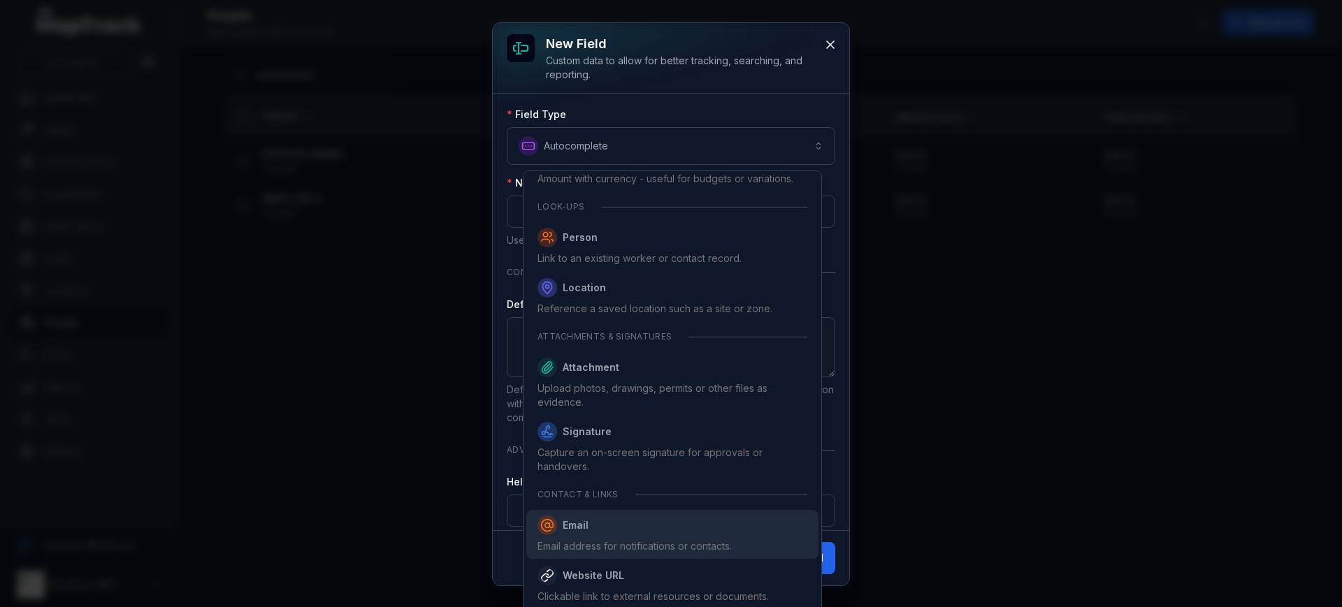
click at [597, 542] on div "Email address for notifications or contacts." at bounding box center [634, 547] width 194 height 14
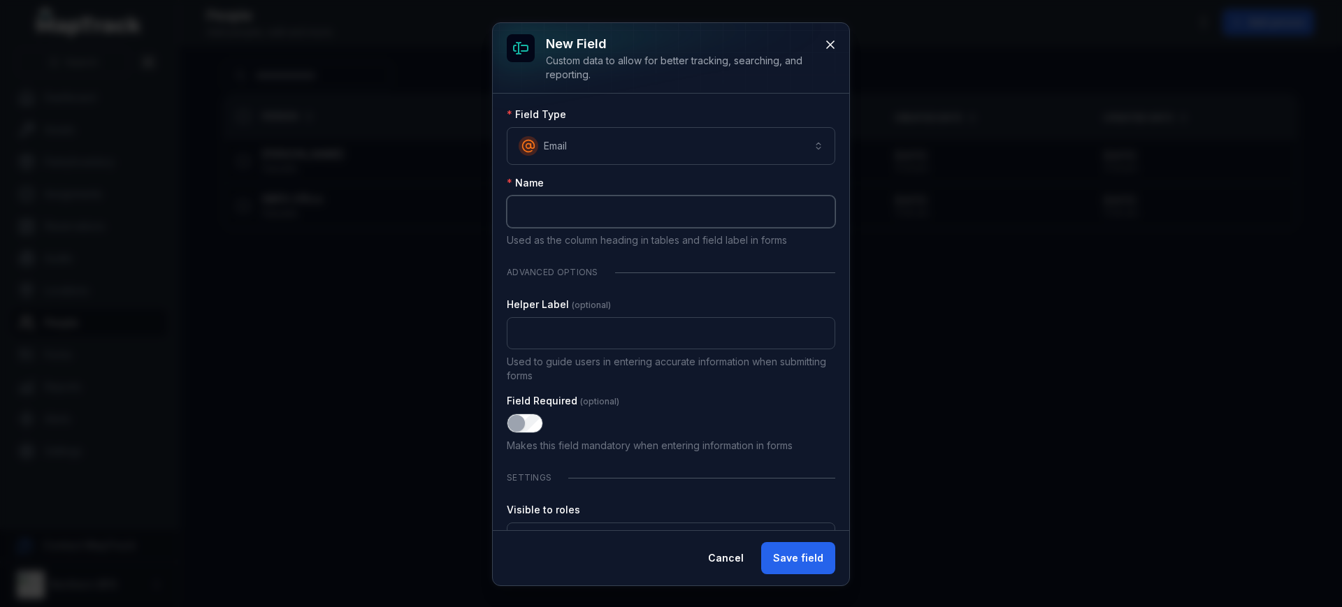
click at [562, 199] on input ":rk8:-form-item-label" at bounding box center [671, 212] width 329 height 32
type input "**********"
click at [794, 557] on button "Save field" at bounding box center [798, 558] width 74 height 32
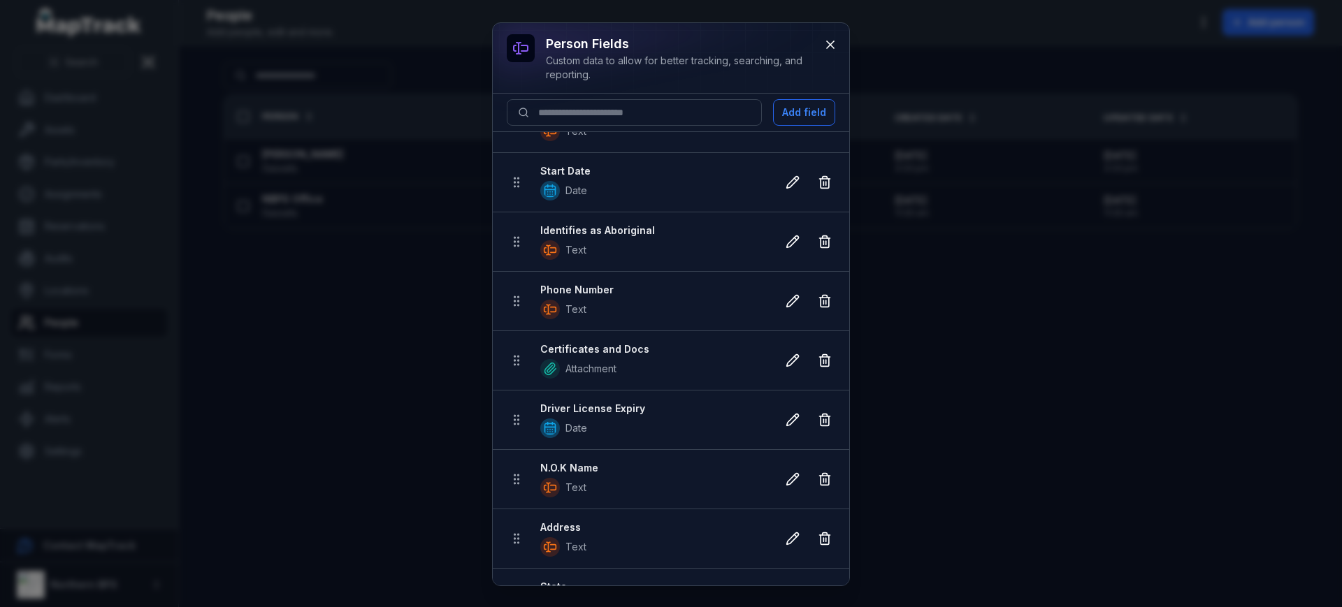
scroll to position [56, 0]
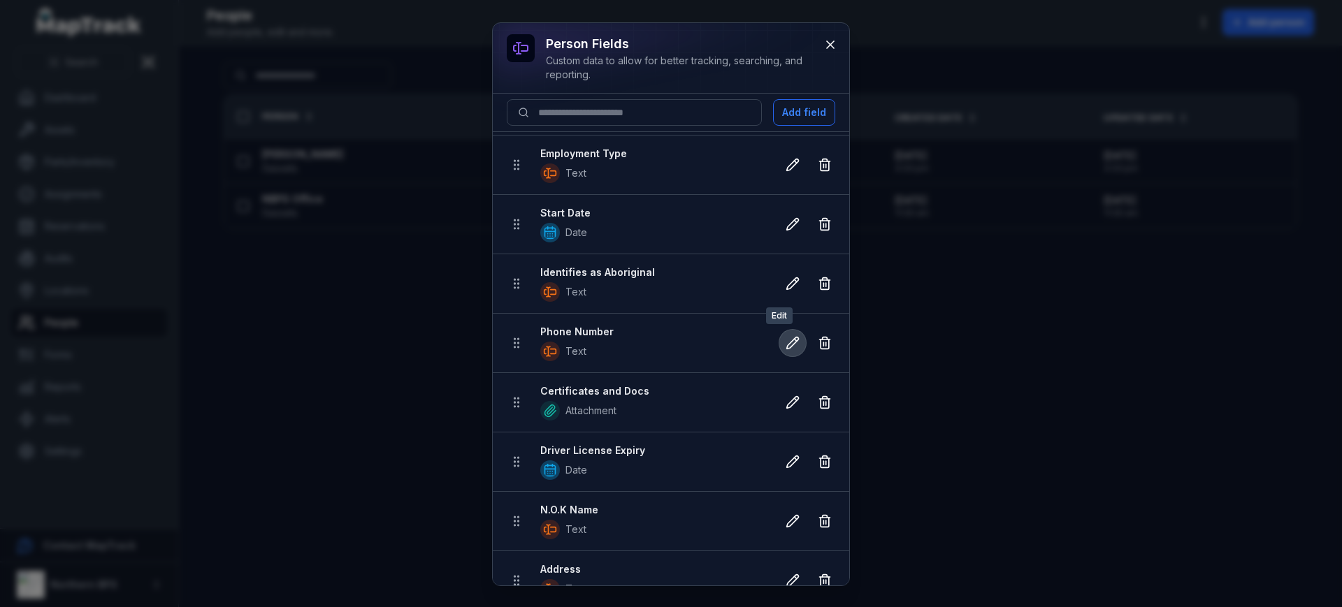
click at [786, 349] on icon at bounding box center [793, 343] width 14 height 14
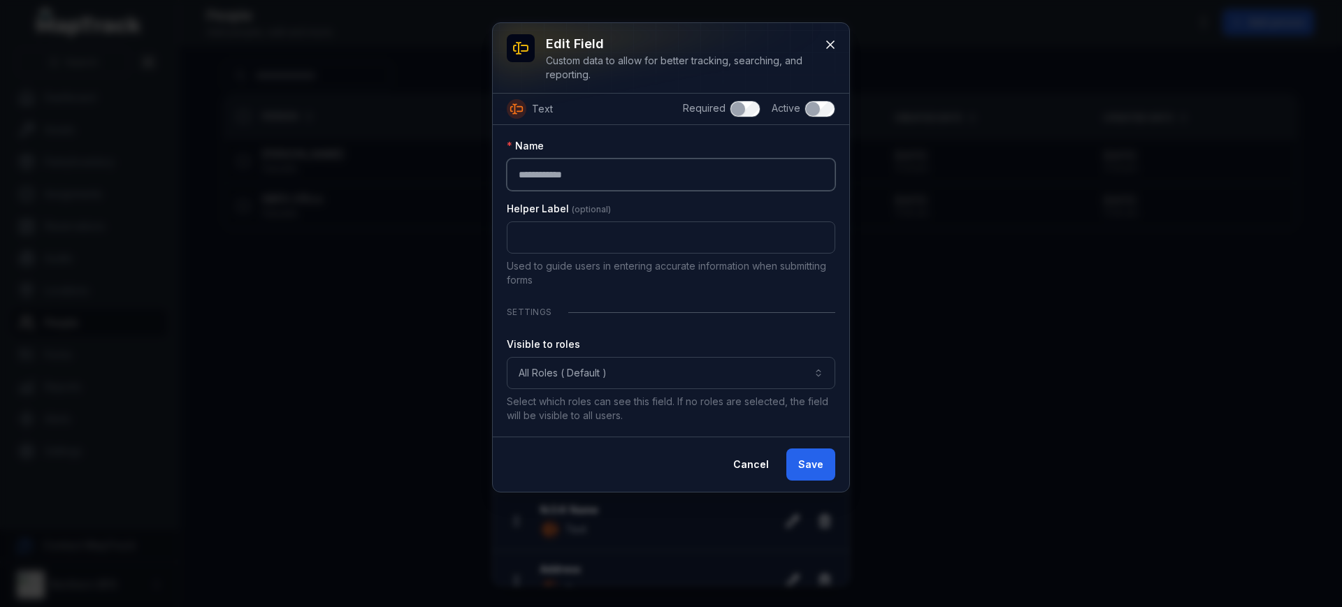
drag, startPoint x: 555, startPoint y: 187, endPoint x: 271, endPoint y: 170, distance: 284.3
click at [271, 170] on div "**********" at bounding box center [671, 303] width 1342 height 607
paste input "******"
type input "**********"
click at [810, 461] on button "Save" at bounding box center [810, 465] width 49 height 32
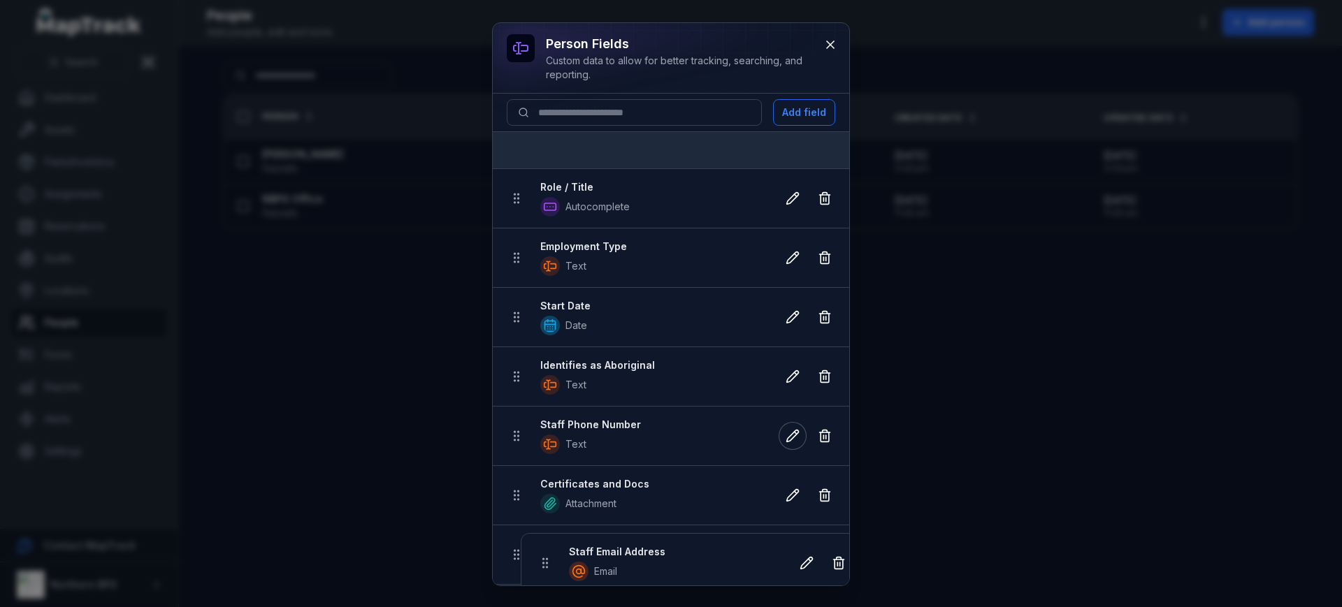
scroll to position [0, 0]
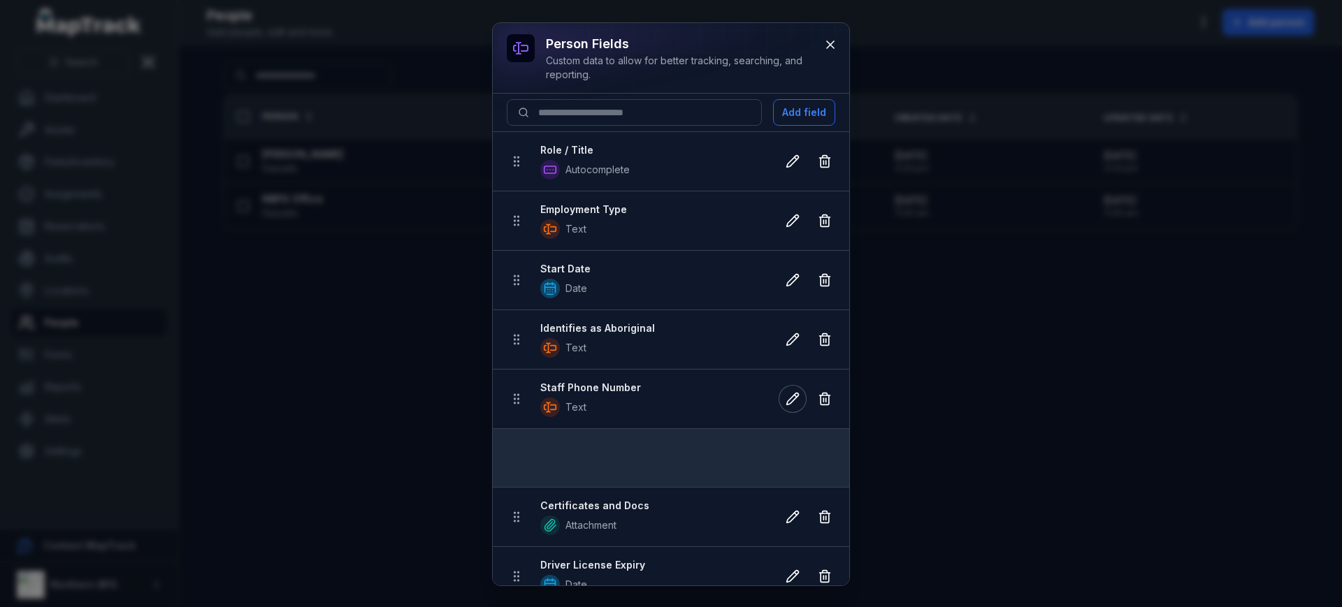
drag, startPoint x: 519, startPoint y: 561, endPoint x: 559, endPoint y: 470, distance: 99.2
click at [559, 470] on ul "Role / Title Autocomplete Employment Type Text Start Date Date Identifies as Ab…" at bounding box center [671, 547] width 356 height 831
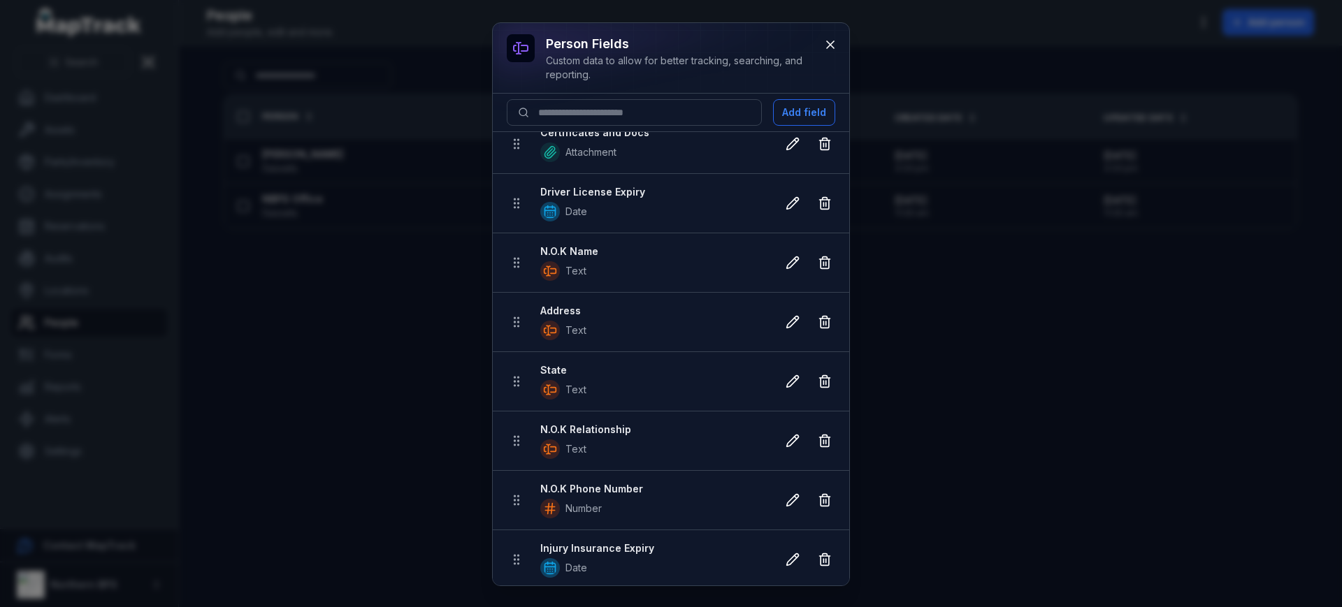
scroll to position [377, 0]
click at [786, 315] on icon at bounding box center [793, 319] width 14 height 14
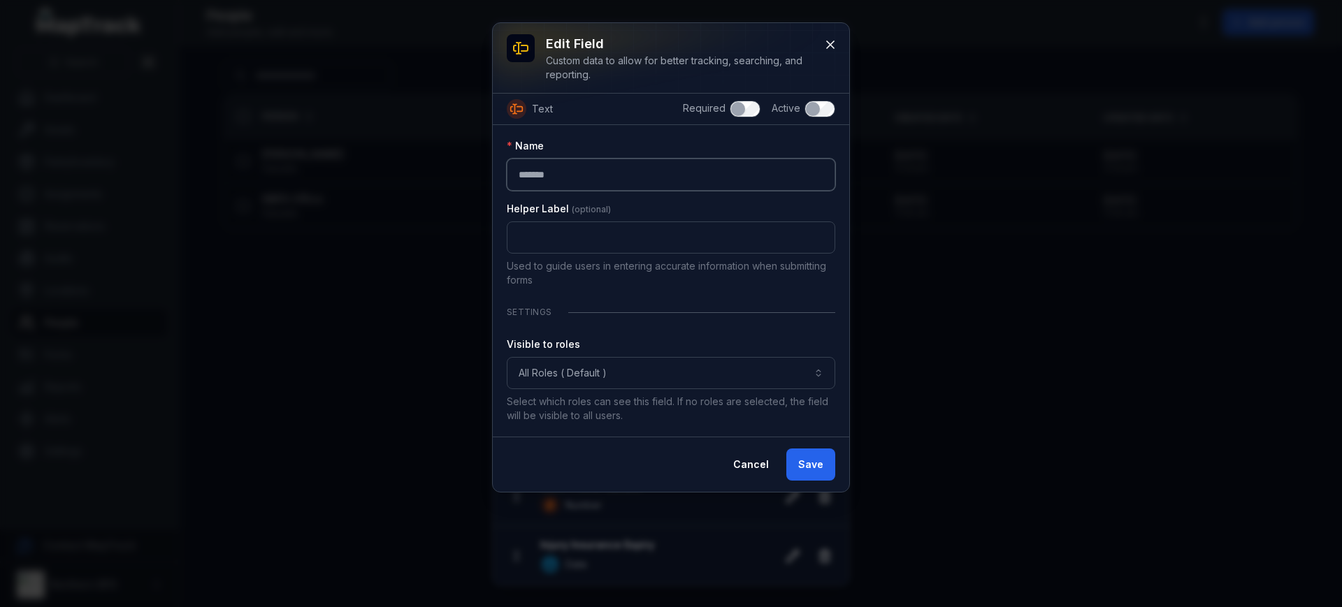
click at [521, 173] on input "*******" at bounding box center [671, 175] width 329 height 32
type input "**********"
click at [811, 463] on button "Save" at bounding box center [810, 465] width 49 height 32
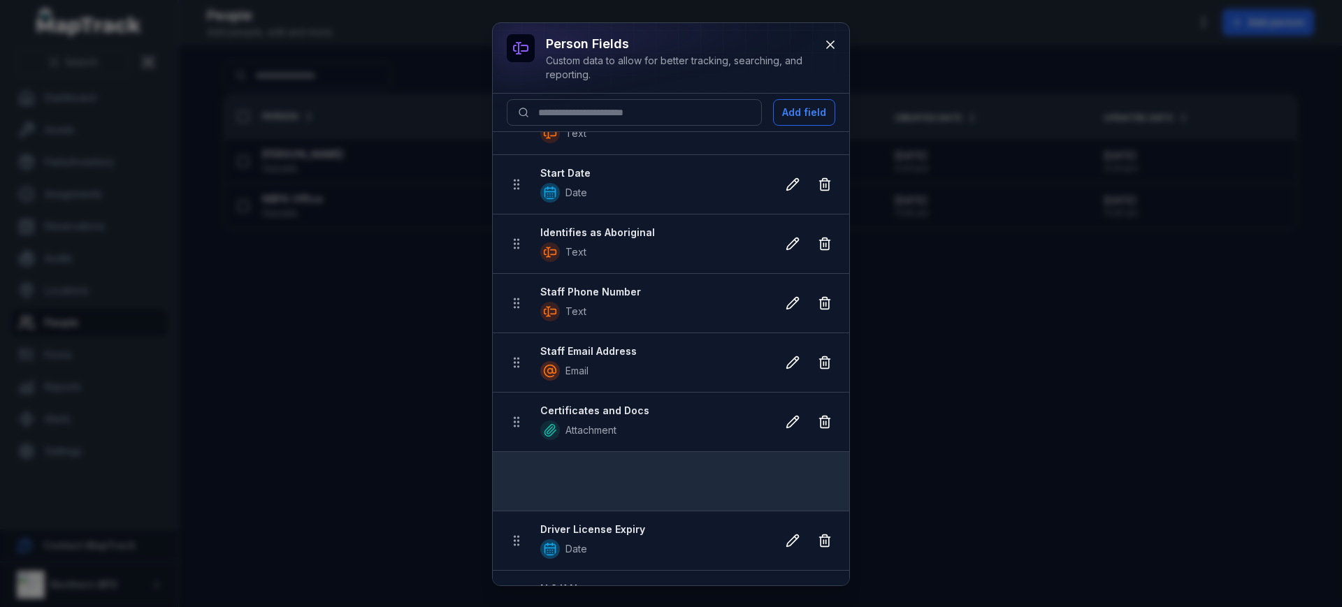
scroll to position [99, 0]
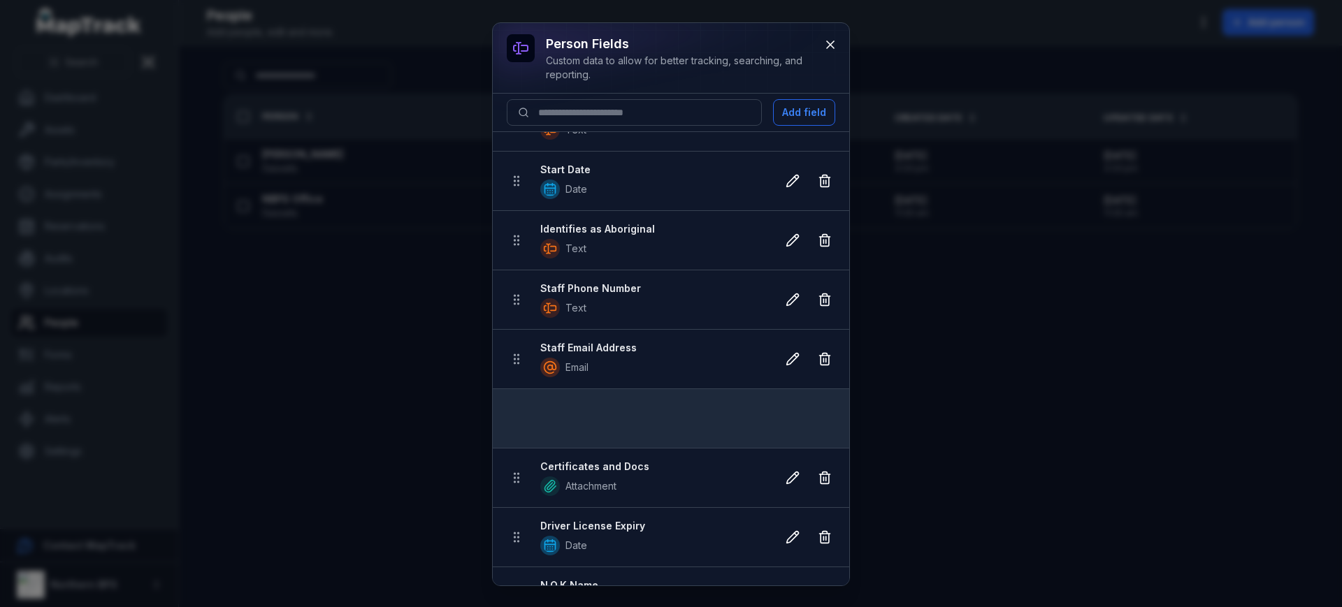
drag, startPoint x: 514, startPoint y: 313, endPoint x: 566, endPoint y: 331, distance: 54.8
click at [566, 331] on ul "Role / Title Autocomplete Employment Type Text Start Date Date Identifies as Ab…" at bounding box center [671, 449] width 356 height 832
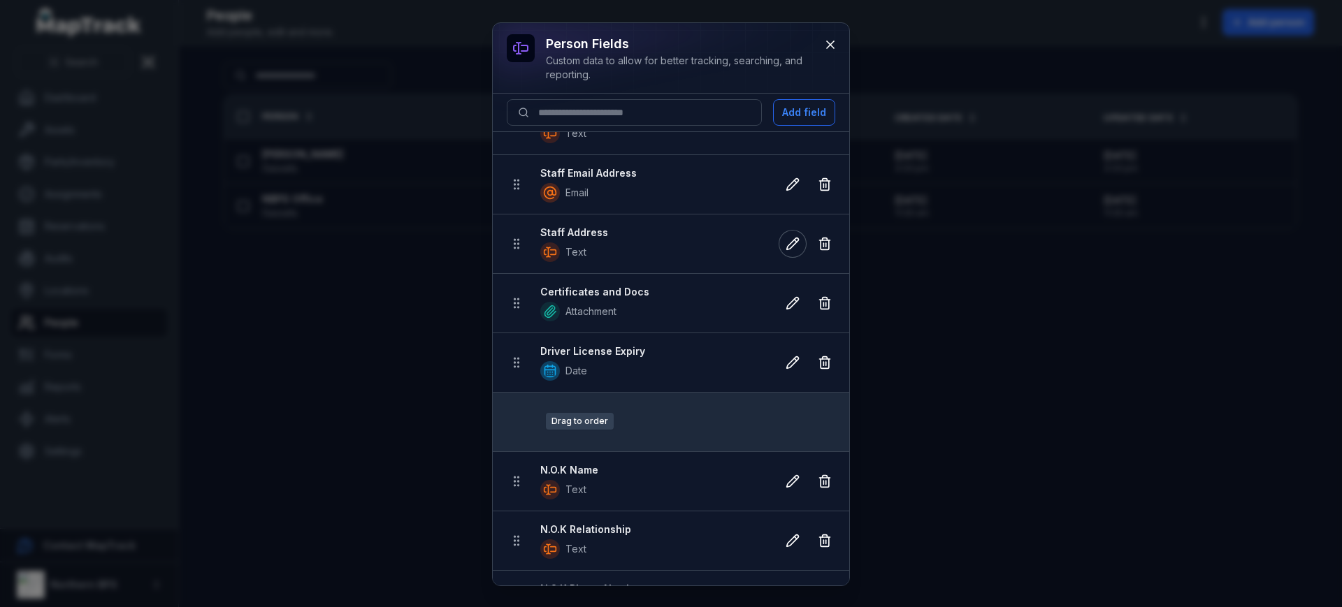
scroll to position [275, 0]
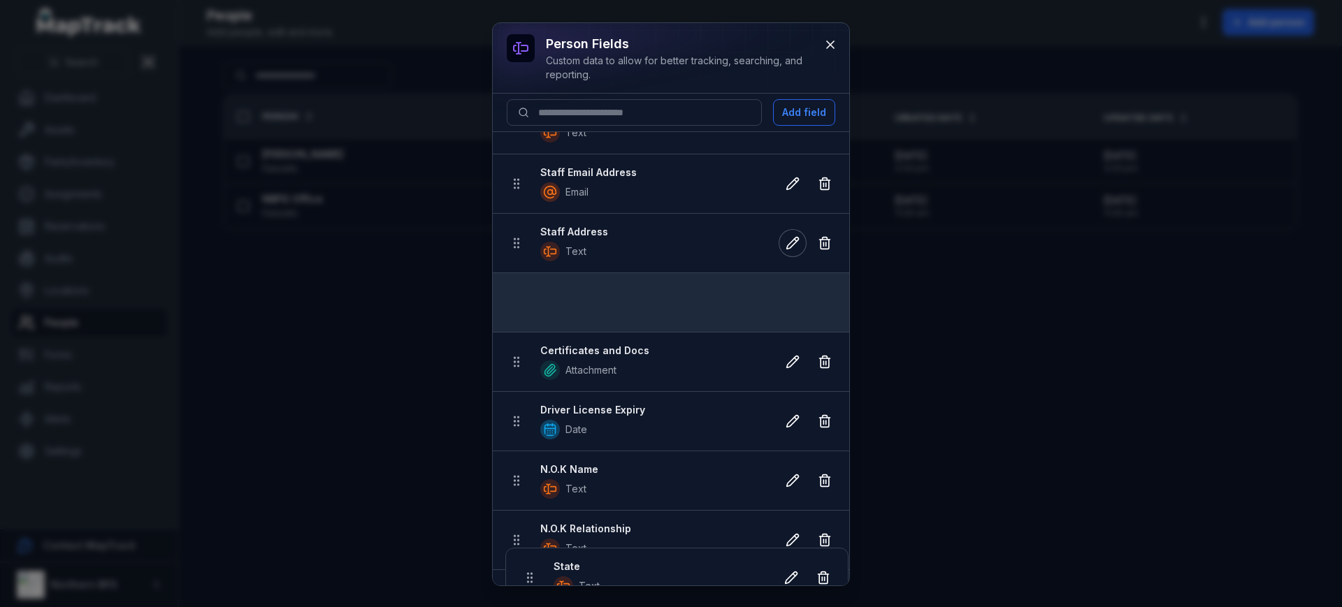
drag, startPoint x: 513, startPoint y: 484, endPoint x: 528, endPoint y: 301, distance: 183.8
click at [528, 301] on ul "Role / Title Autocomplete Employment Type Text Start Date Date Identifies as Ab…" at bounding box center [671, 273] width 356 height 832
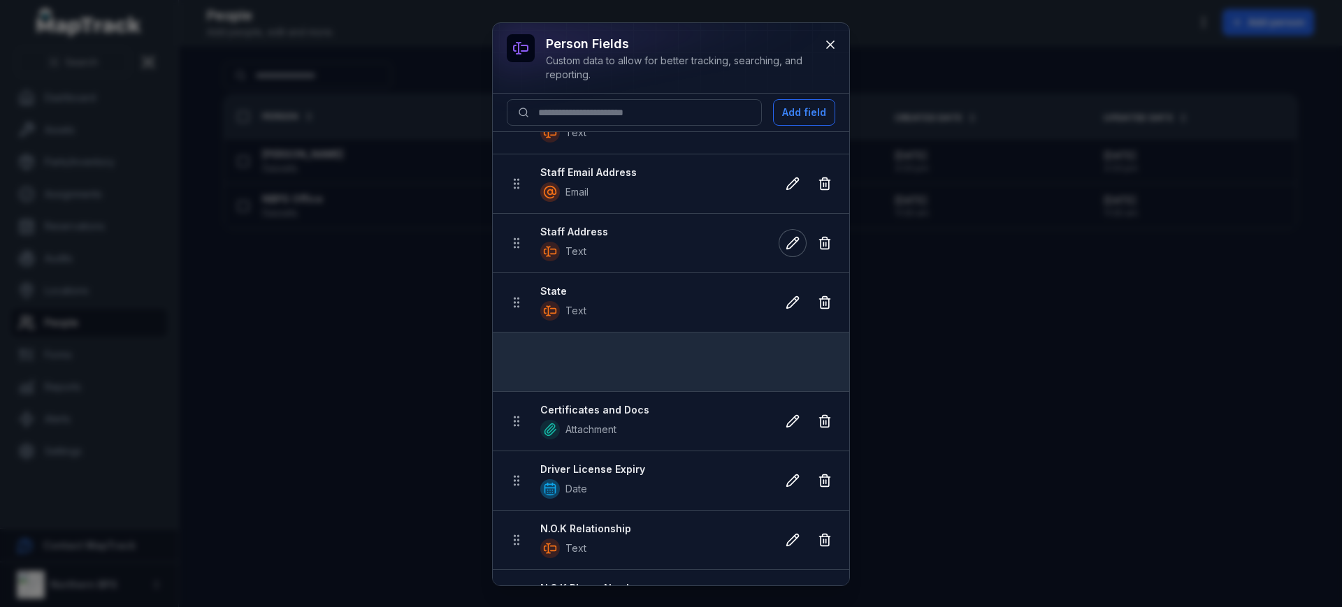
drag, startPoint x: 518, startPoint y: 477, endPoint x: 533, endPoint y: 346, distance: 131.6
click at [533, 346] on ul "Role / Title Autocomplete Employment Type Text Start Date Date Identifies as Ab…" at bounding box center [671, 273] width 356 height 832
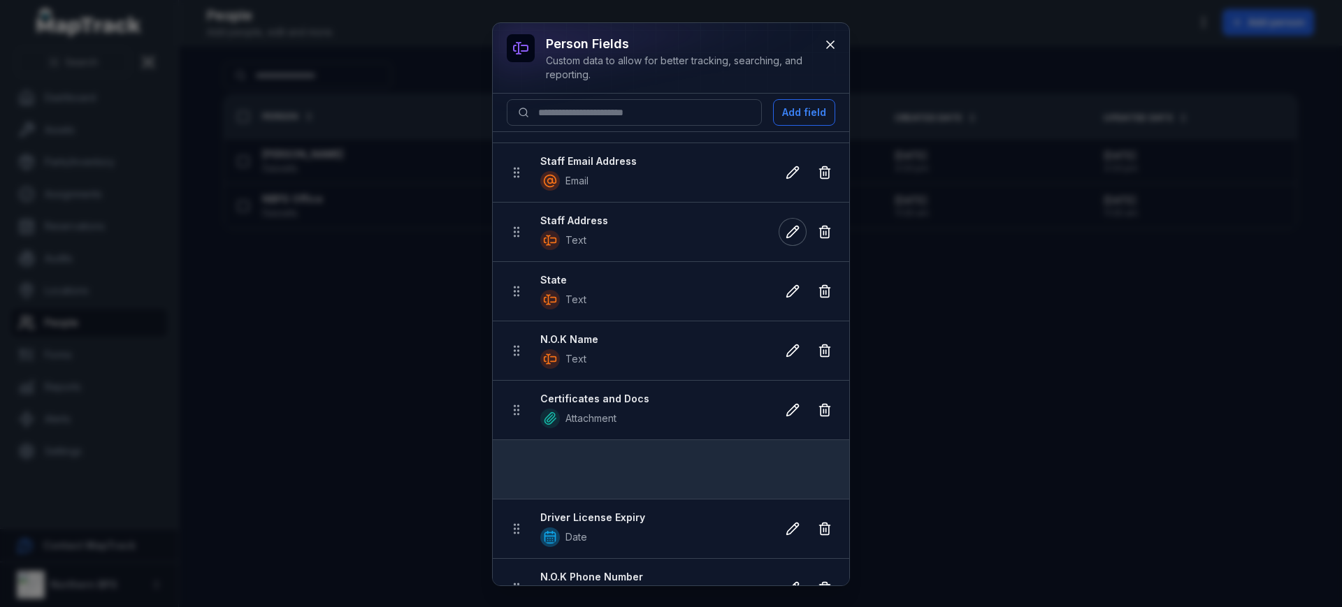
drag, startPoint x: 519, startPoint y: 529, endPoint x: 529, endPoint y: 452, distance: 77.5
click at [529, 452] on ul "Role / Title Autocomplete Employment Type Text Start Date Date Identifies as Ab…" at bounding box center [671, 262] width 356 height 832
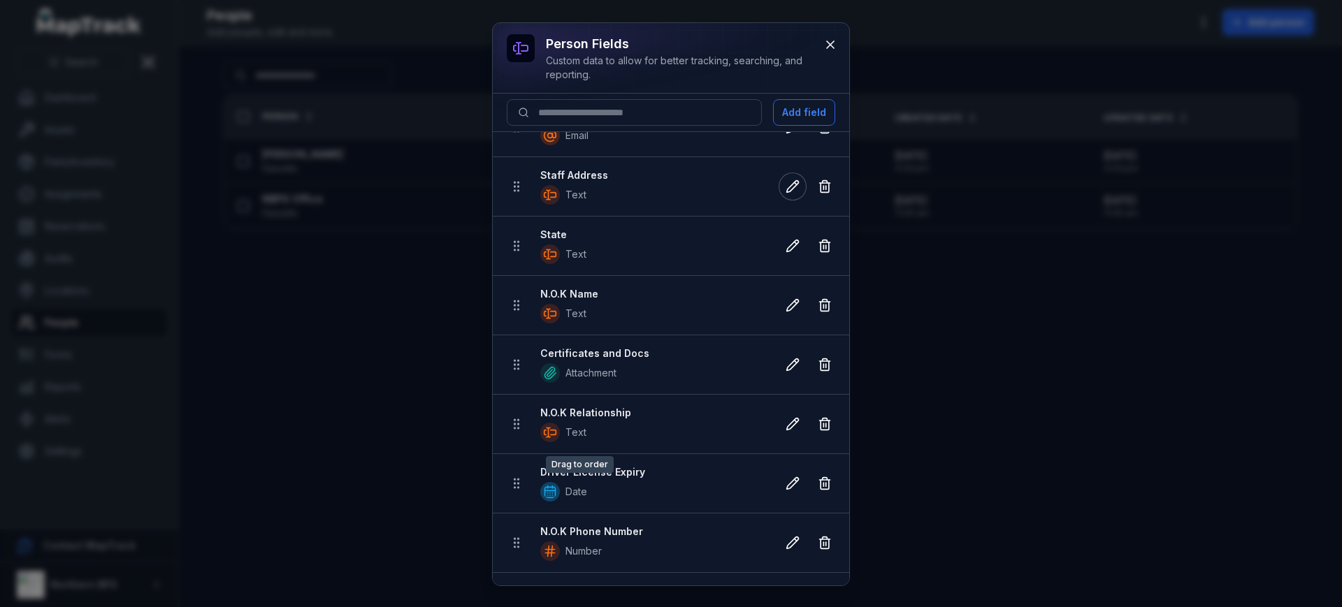
scroll to position [377, 0]
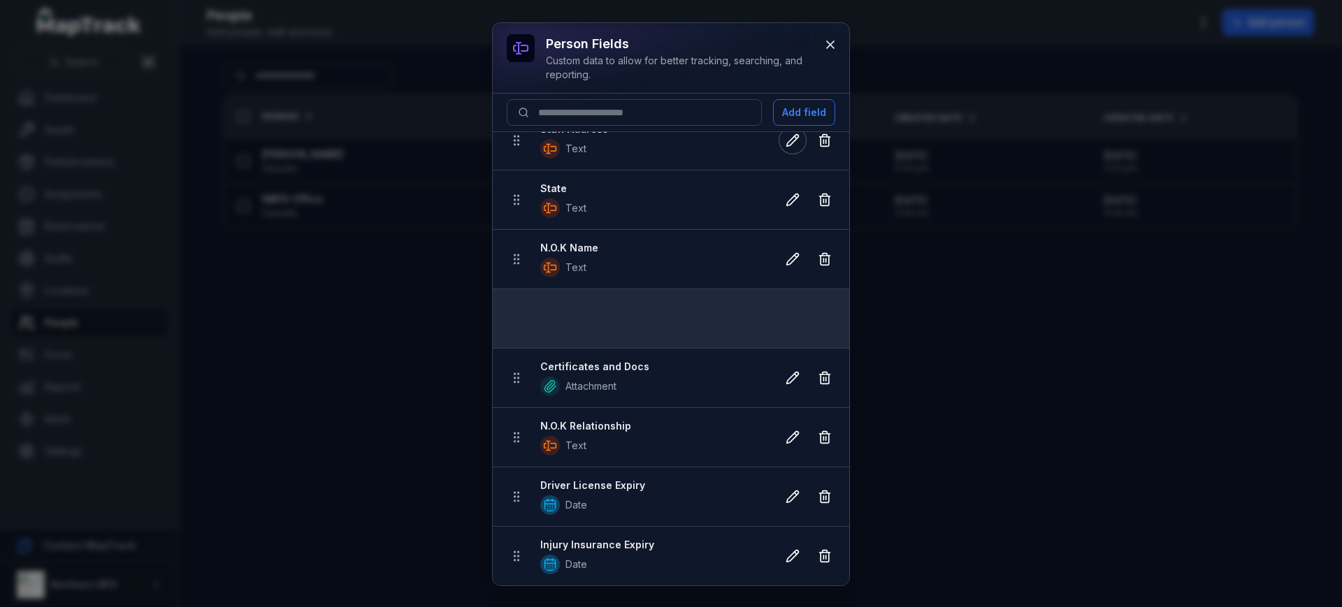
drag, startPoint x: 517, startPoint y: 493, endPoint x: 547, endPoint y: 305, distance: 191.1
click at [547, 305] on ul "Role / Title Autocomplete Employment Type Text Start Date Date Identifies as Ab…" at bounding box center [671, 171] width 356 height 832
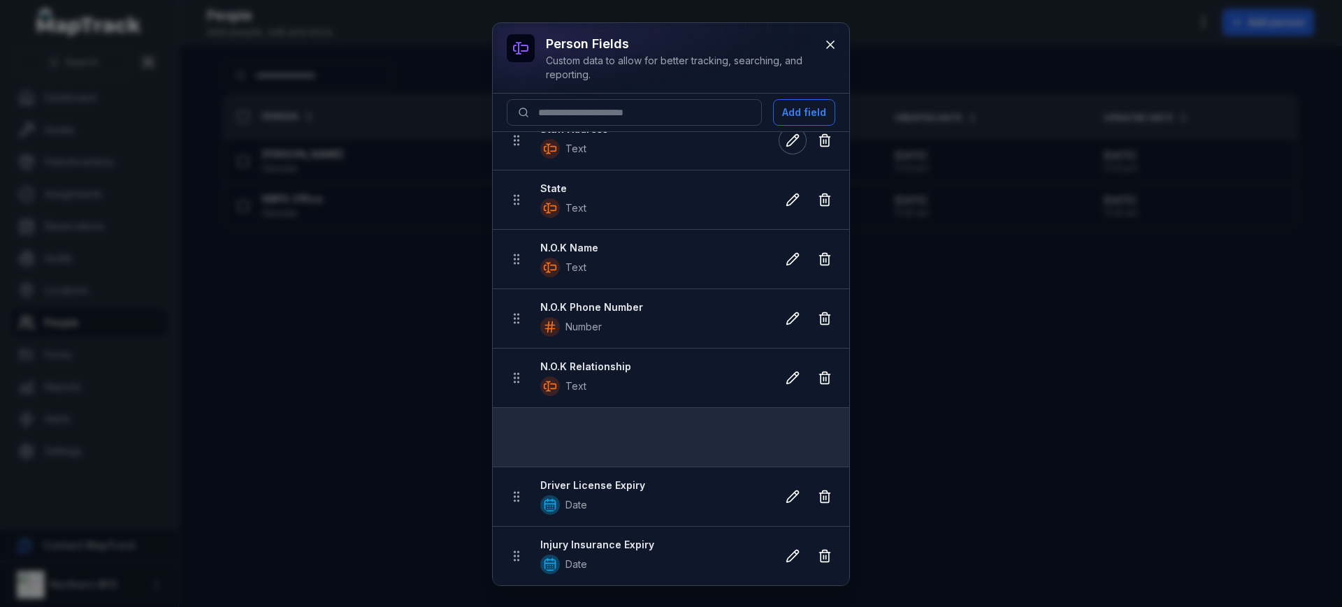
drag, startPoint x: 517, startPoint y: 381, endPoint x: 511, endPoint y: 475, distance: 93.8
click at [511, 475] on ul "Role / Title Autocomplete Employment Type Text Start Date Date Identifies as Ab…" at bounding box center [671, 171] width 356 height 832
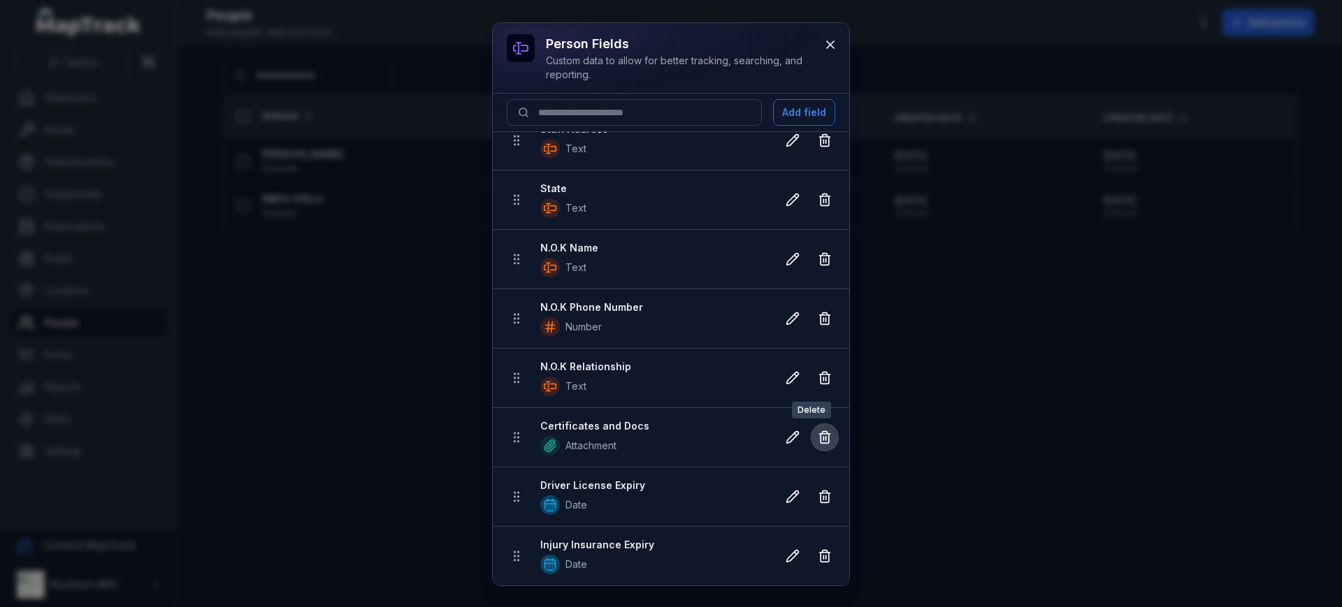
click at [818, 437] on icon at bounding box center [825, 438] width 14 height 14
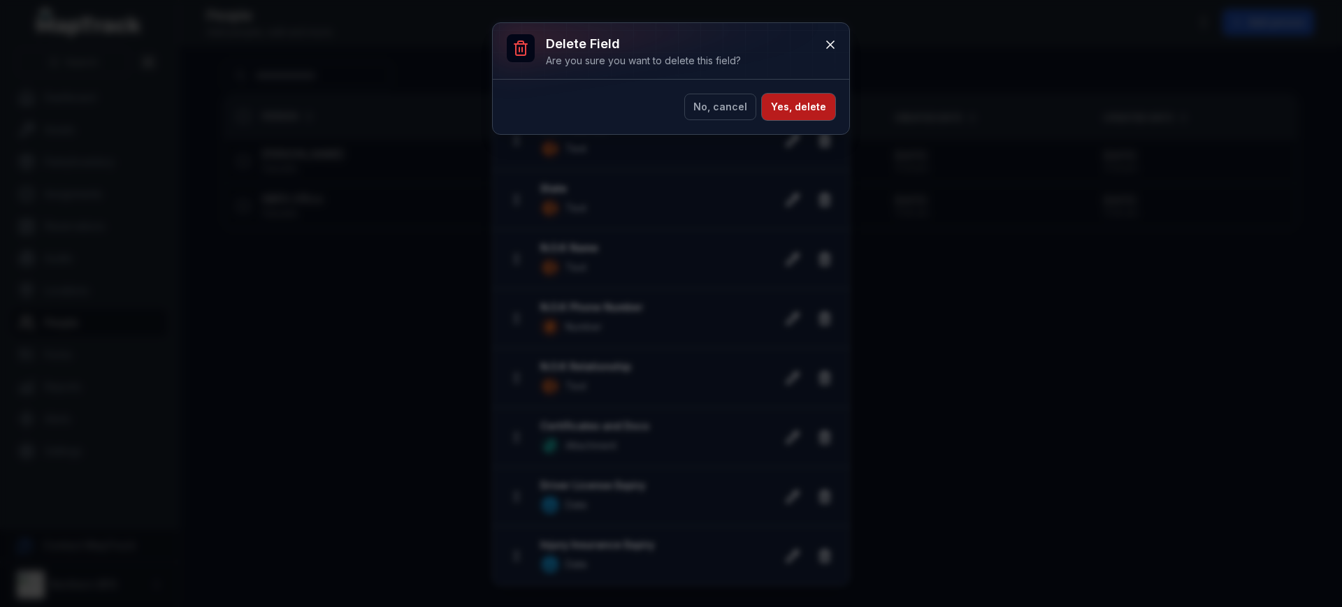
click at [792, 108] on button "Yes, delete" at bounding box center [798, 107] width 73 height 27
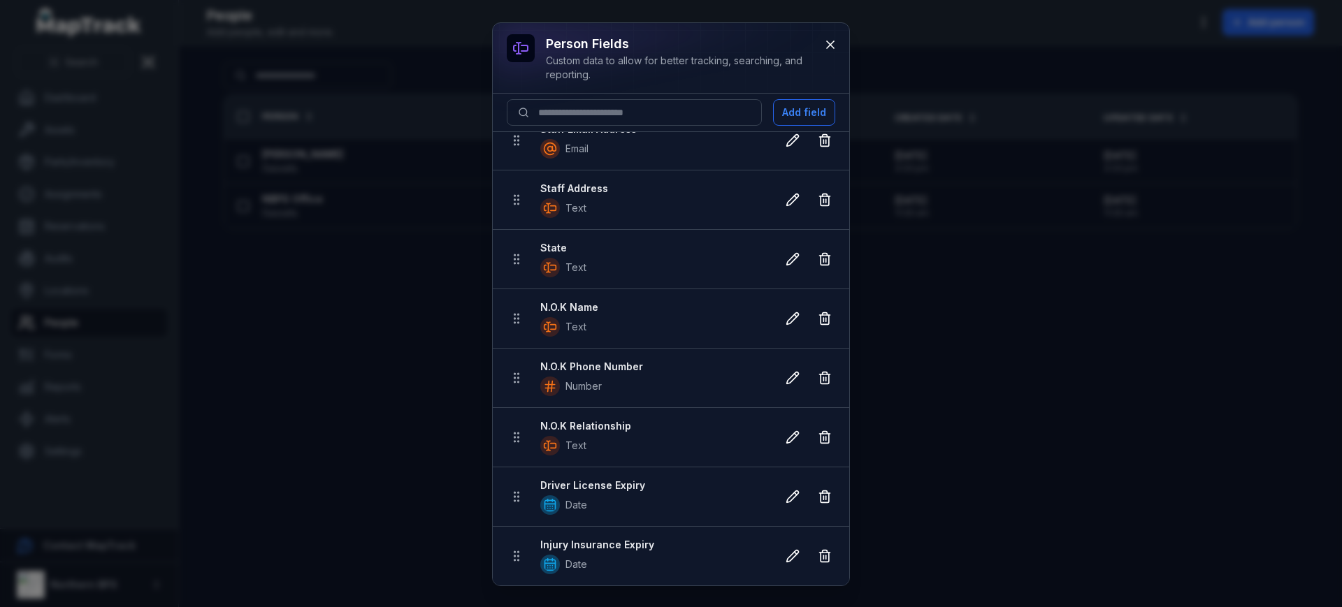
scroll to position [318, 0]
click at [811, 562] on button at bounding box center [824, 556] width 27 height 27
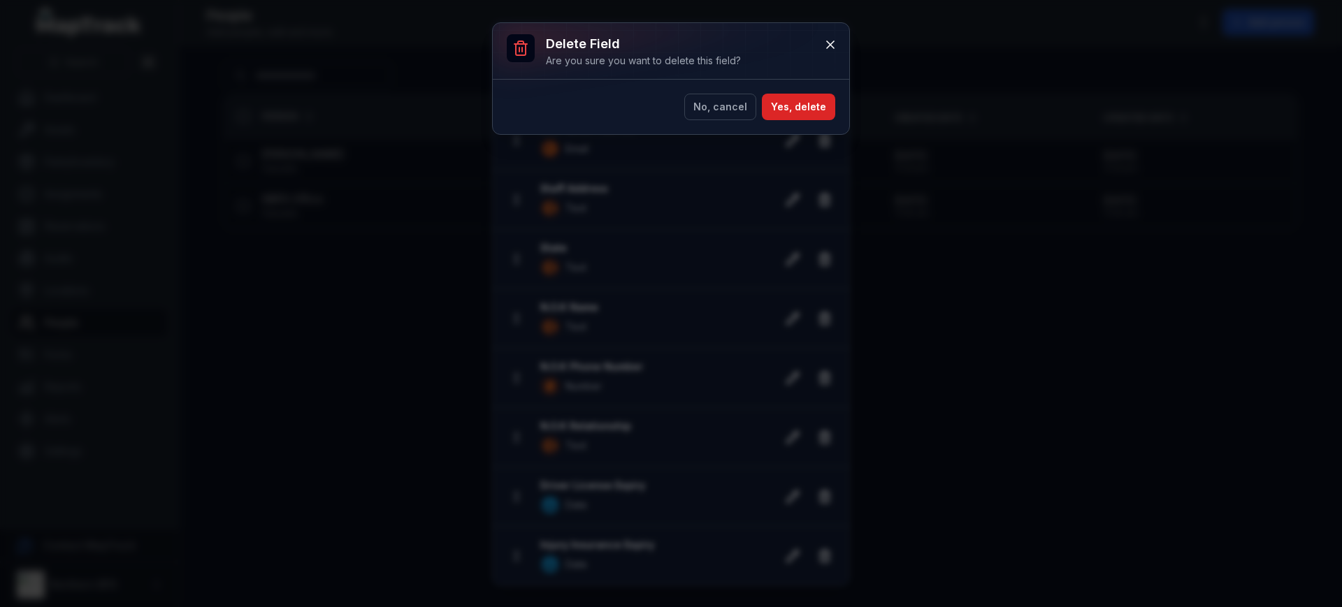
click at [803, 87] on div "No, cancel Yes, delete" at bounding box center [671, 107] width 356 height 55
click at [800, 103] on button "Yes, delete" at bounding box center [798, 107] width 73 height 27
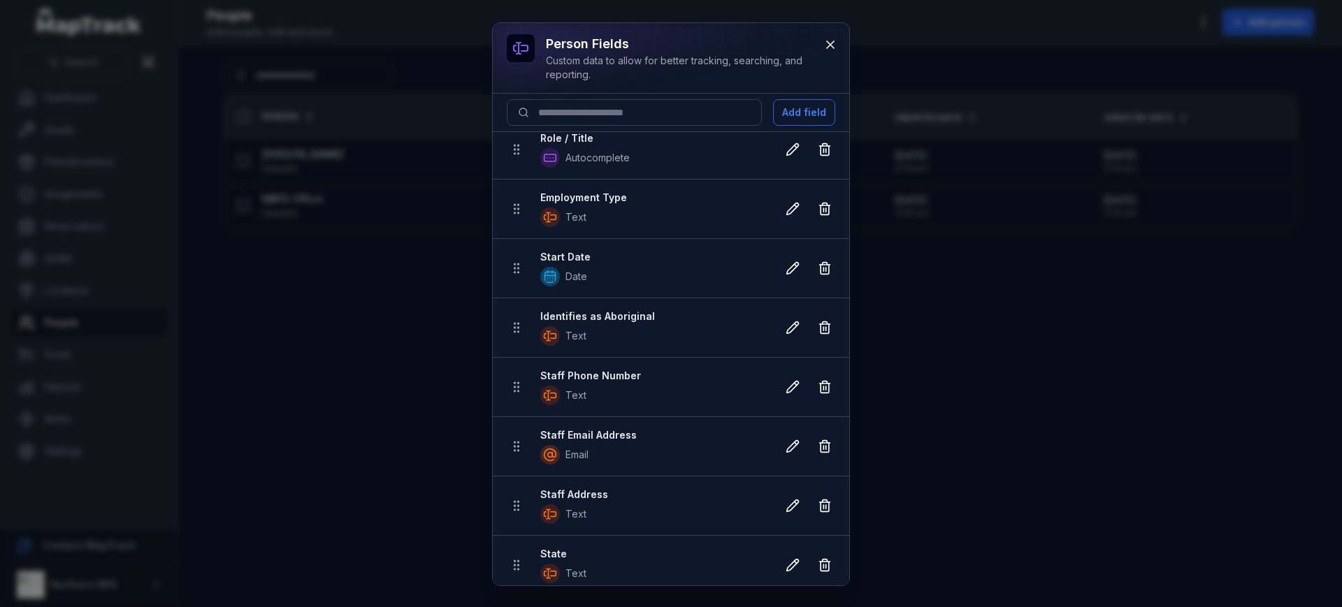
scroll to position [0, 0]
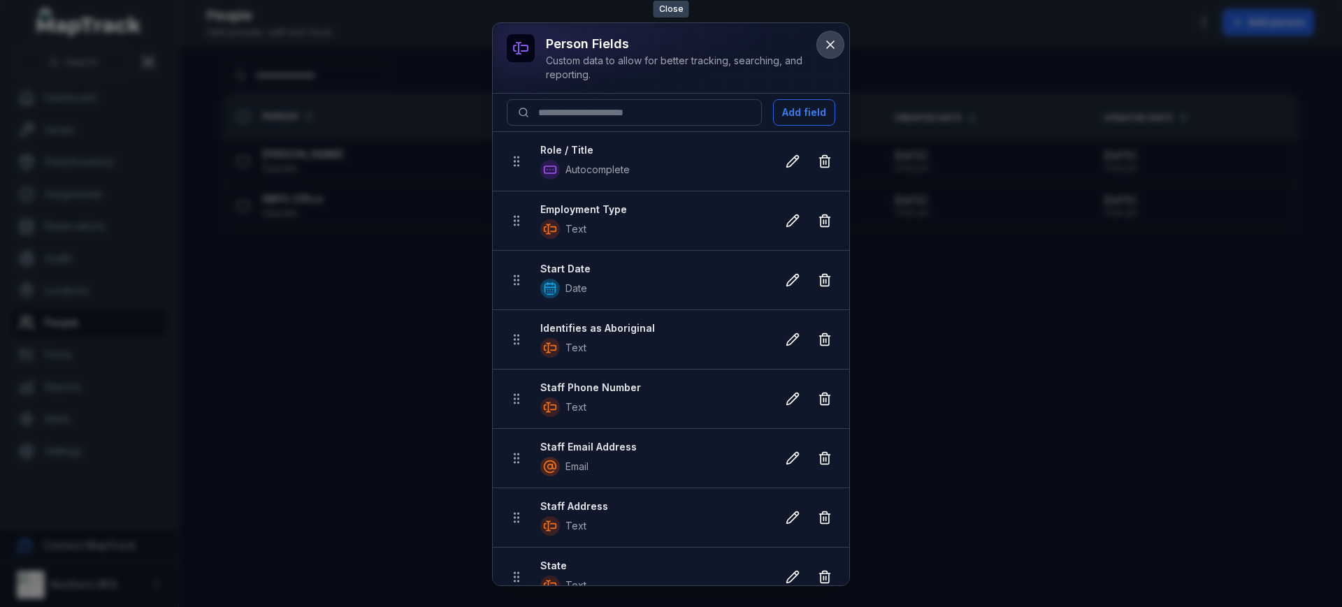
click at [827, 38] on icon at bounding box center [830, 45] width 14 height 14
